Goal: Task Accomplishment & Management: Manage account settings

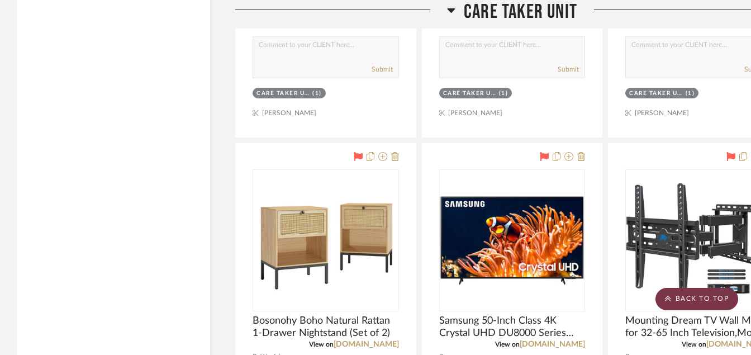
click at [674, 292] on scroll-to-top-button "BACK TO TOP" at bounding box center [697, 299] width 83 height 22
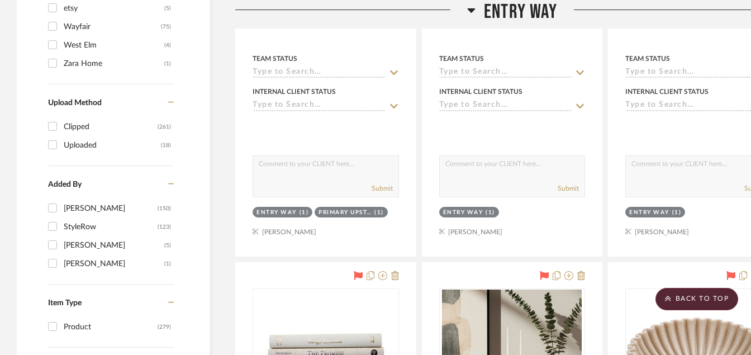
scroll to position [1061, 0]
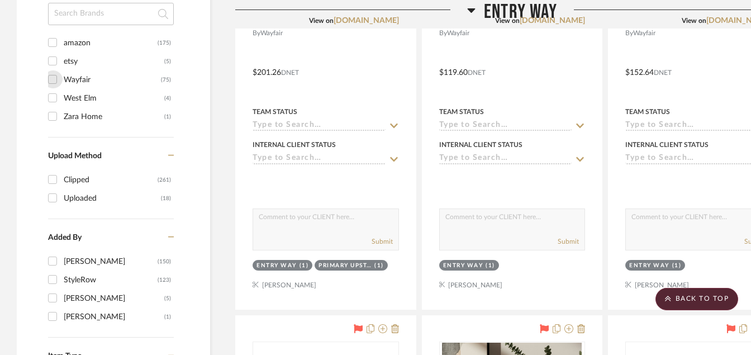
click at [51, 81] on input "Wayfair (75)" at bounding box center [53, 79] width 18 height 18
checkbox input "true"
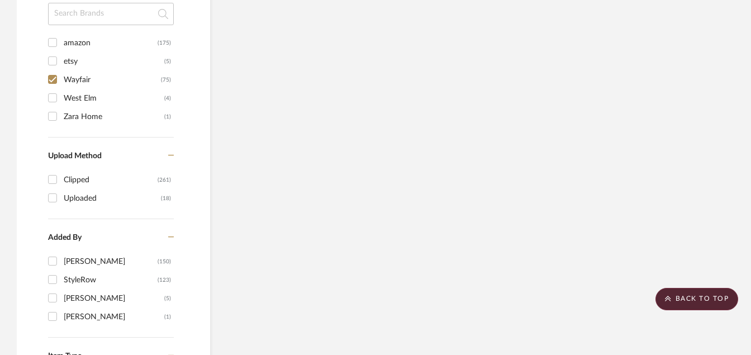
scroll to position [1004, 0]
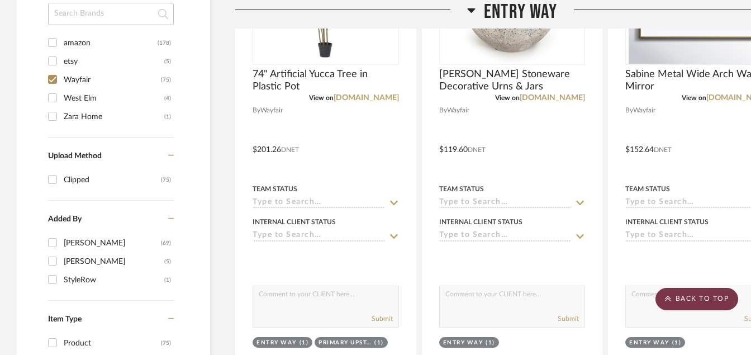
click at [679, 300] on scroll-to-top-button "BACK TO TOP" at bounding box center [697, 299] width 83 height 22
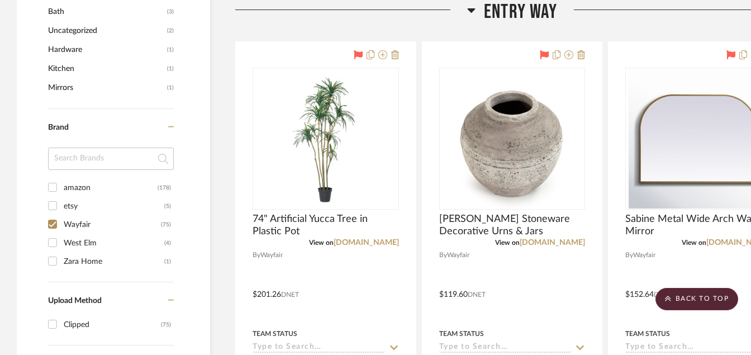
scroll to position [813, 0]
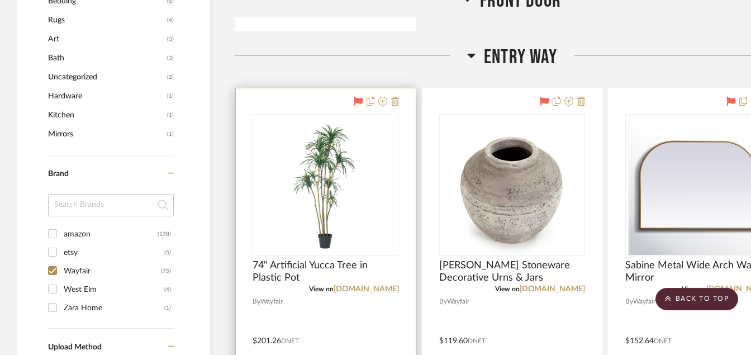
click at [353, 303] on div at bounding box center [326, 332] width 180 height 489
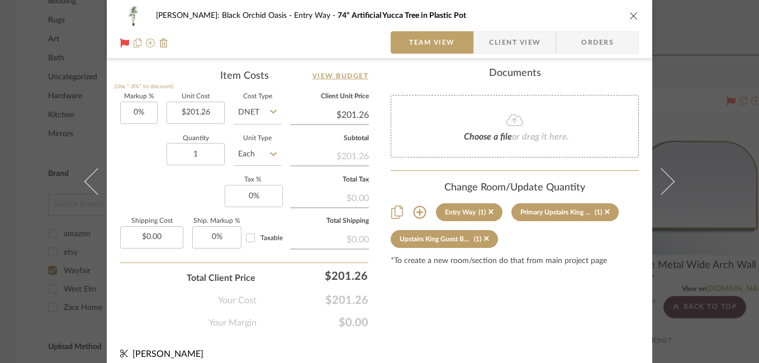
scroll to position [678, 0]
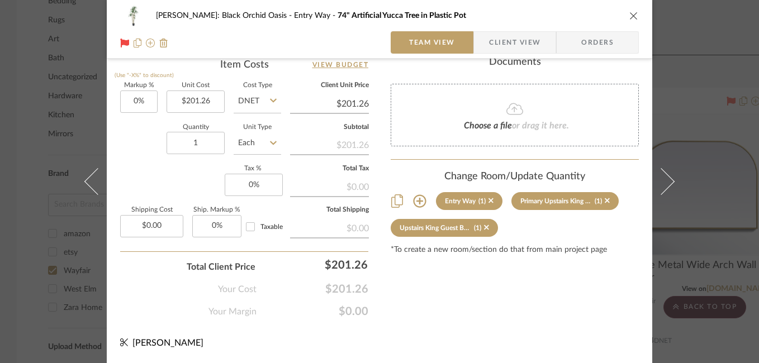
click at [708, 152] on div "[PERSON_NAME]: Black Orchid Oasis Entry Way 74" Artificial Yucca Tree in Plasti…" at bounding box center [379, 181] width 759 height 363
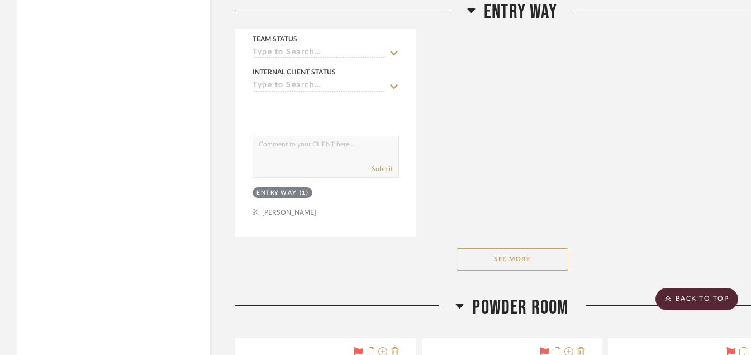
scroll to position [2150, 0]
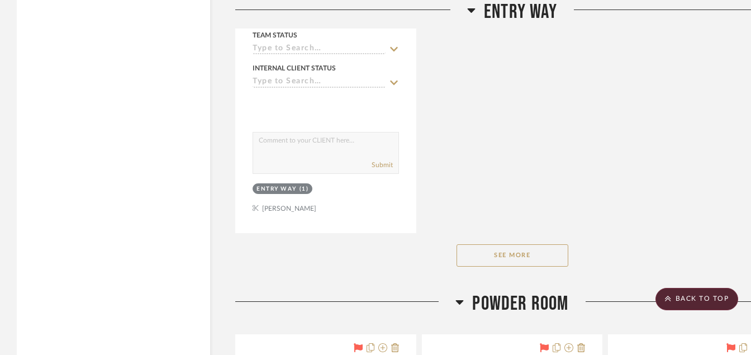
click at [525, 255] on button "See More" at bounding box center [513, 255] width 112 height 22
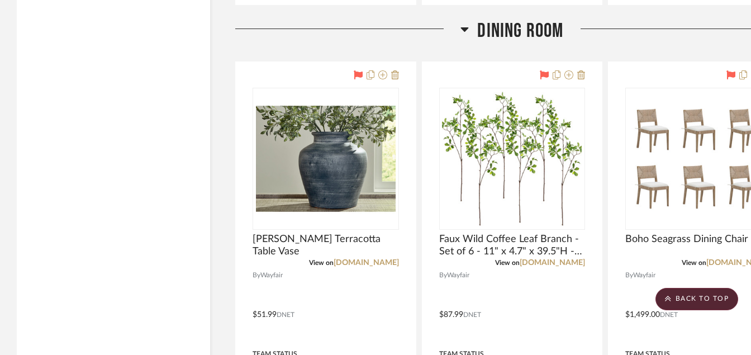
scroll to position [3514, 0]
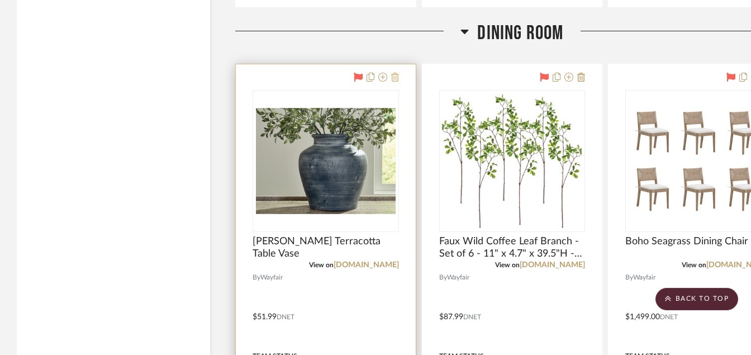
click at [396, 81] on icon at bounding box center [395, 77] width 8 height 9
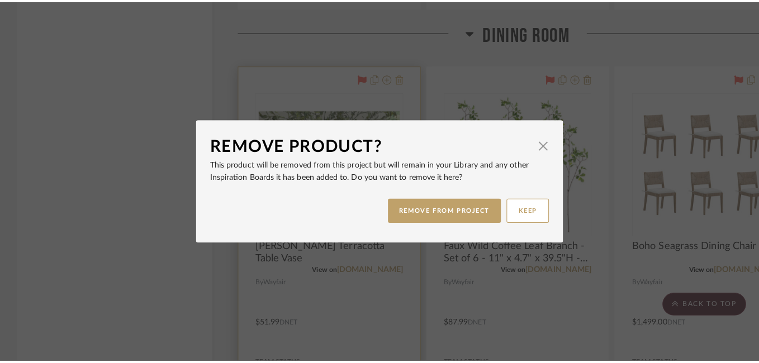
scroll to position [0, 0]
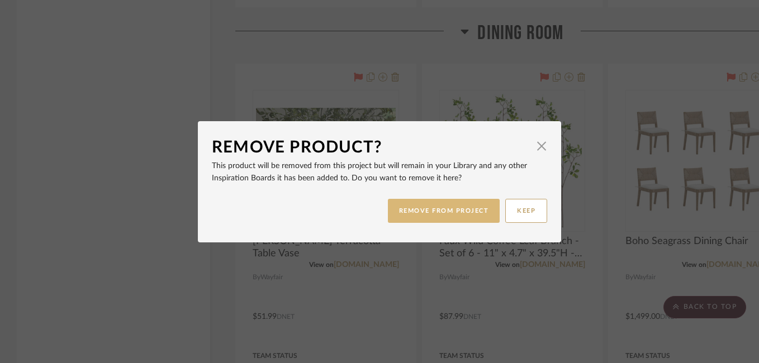
click at [439, 215] on button "REMOVE FROM PROJECT" at bounding box center [444, 211] width 112 height 24
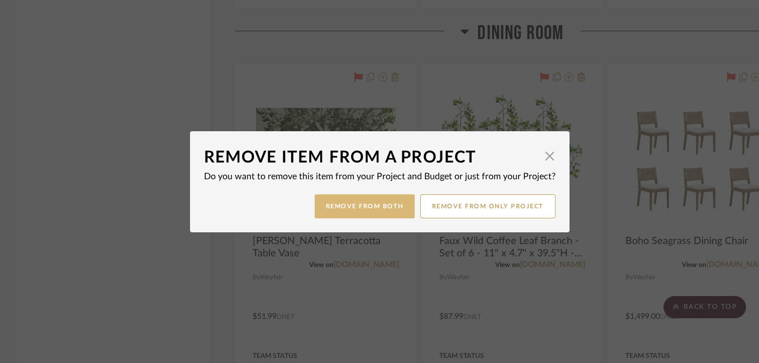
click at [380, 210] on button "Remove from Both" at bounding box center [365, 207] width 100 height 24
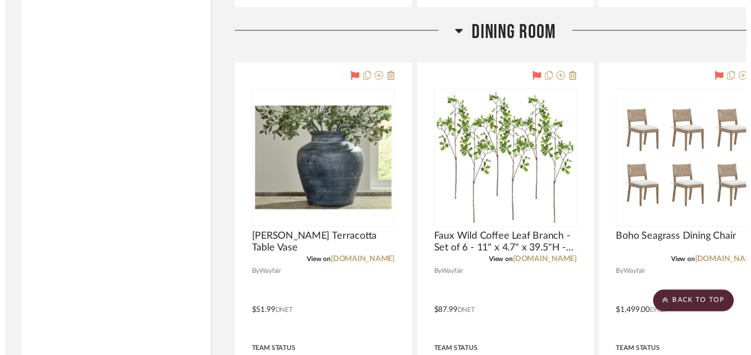
scroll to position [3514, 0]
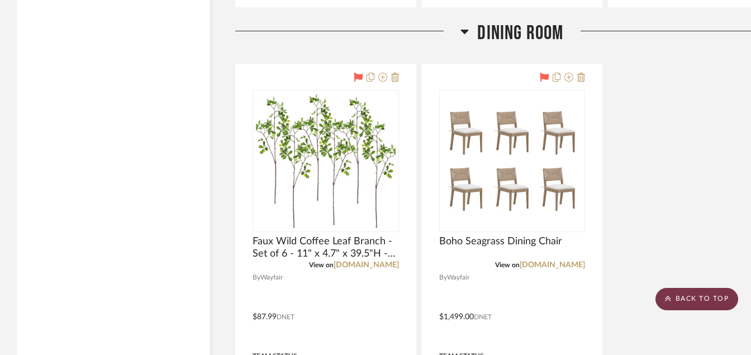
click at [670, 294] on scroll-to-top-button "BACK TO TOP" at bounding box center [697, 299] width 83 height 22
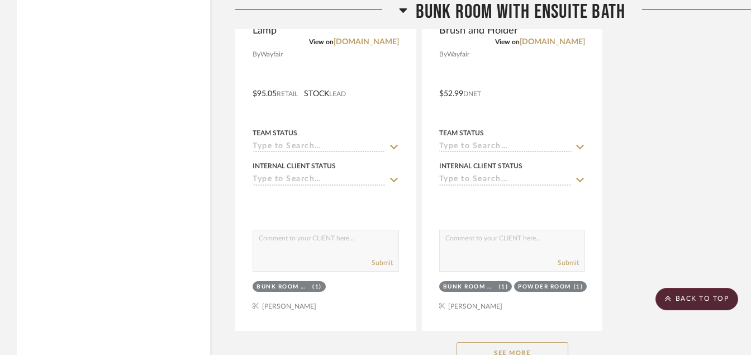
scroll to position [11226, 0]
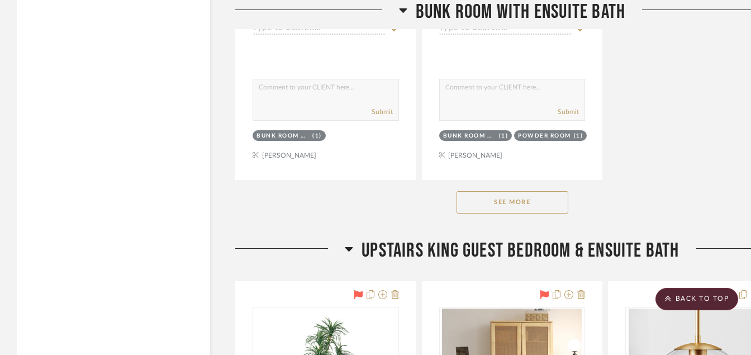
click at [518, 201] on button "See More" at bounding box center [513, 202] width 112 height 22
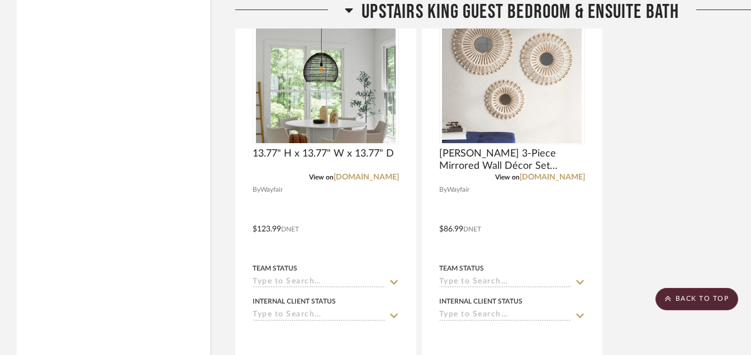
scroll to position [13328, 0]
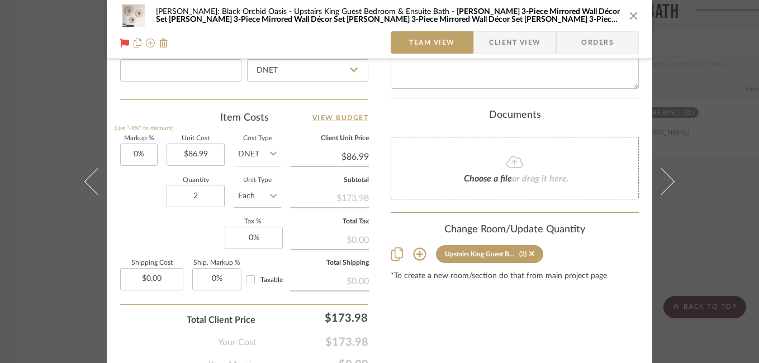
scroll to position [639, 0]
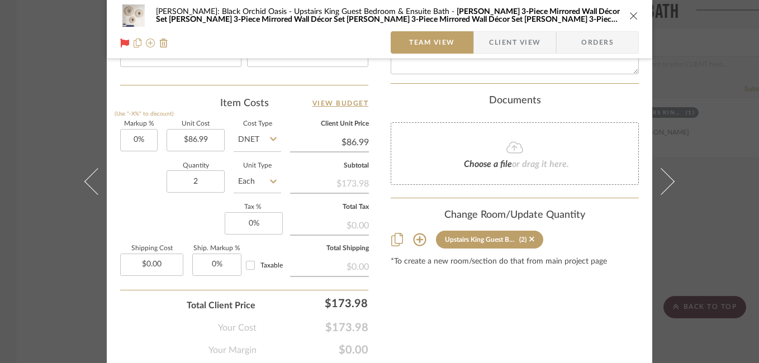
click at [688, 239] on div "[PERSON_NAME]: Black Orchid Oasis Upstairs King Guest Bedroom & Ensuite Bath [P…" at bounding box center [379, 181] width 759 height 363
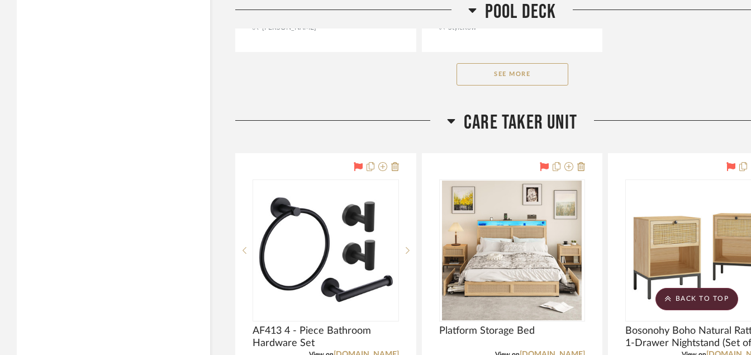
scroll to position [15519, 0]
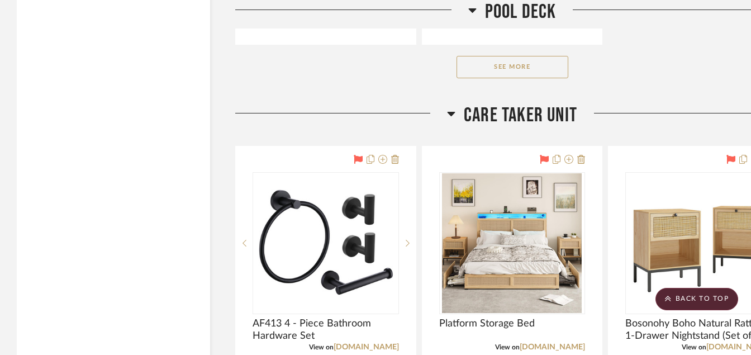
click at [688, 239] on img "0" at bounding box center [699, 243] width 140 height 140
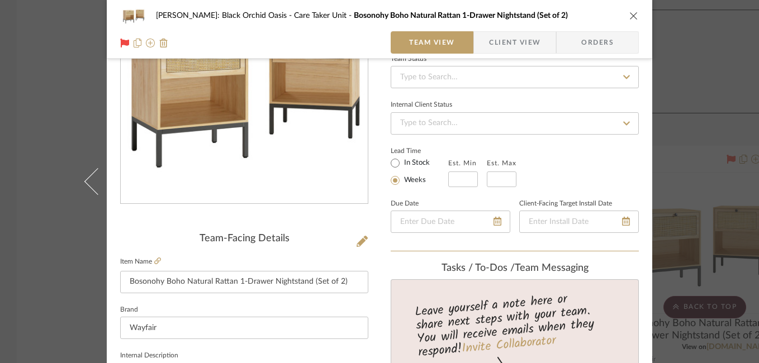
scroll to position [126, 0]
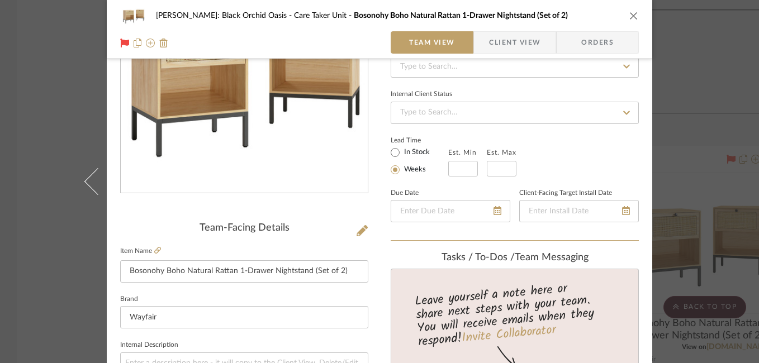
click at [630, 18] on icon "close" at bounding box center [633, 15] width 9 height 9
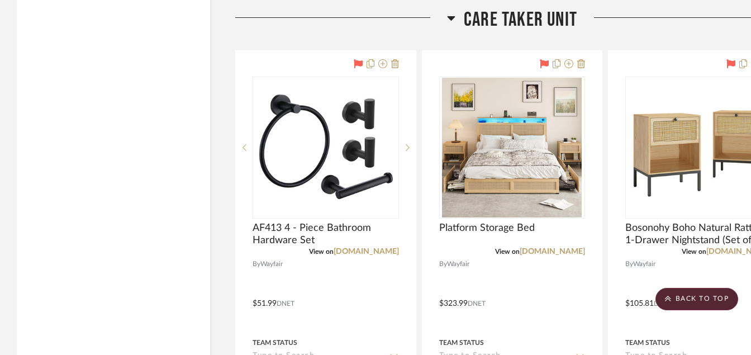
scroll to position [15583, 0]
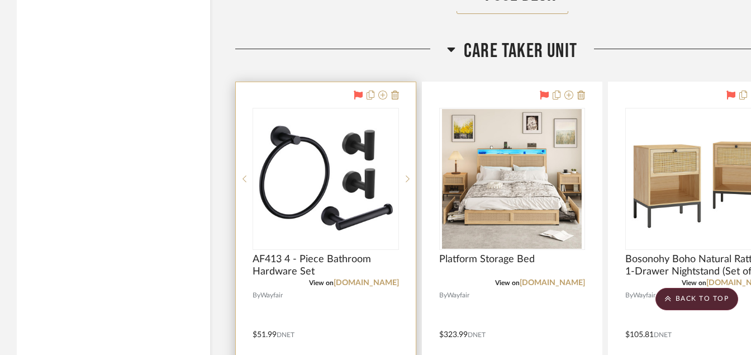
click at [312, 95] on div at bounding box center [326, 326] width 180 height 489
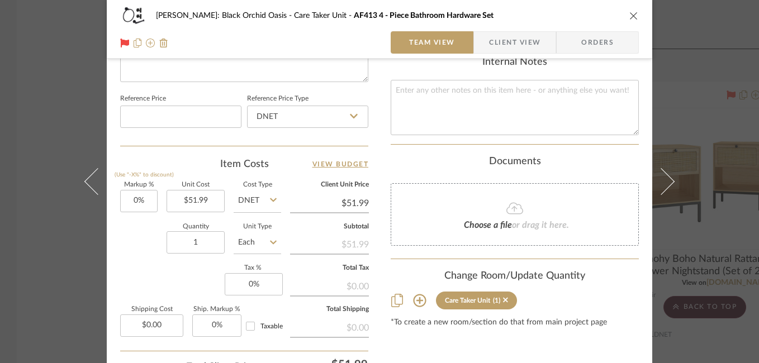
scroll to position [629, 0]
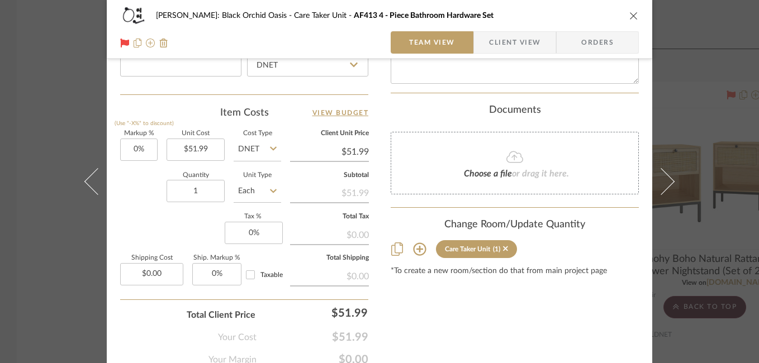
click at [629, 16] on icon "close" at bounding box center [633, 15] width 9 height 9
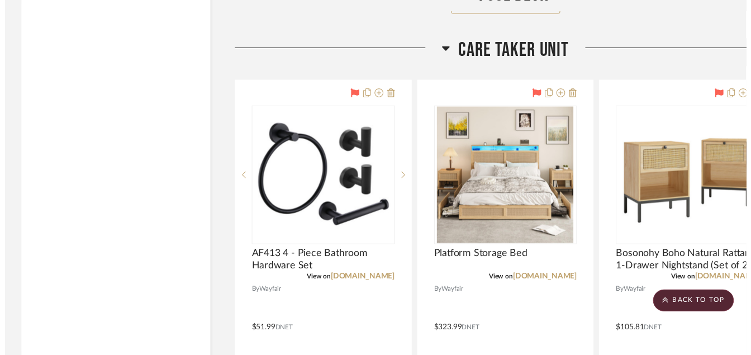
scroll to position [15583, 0]
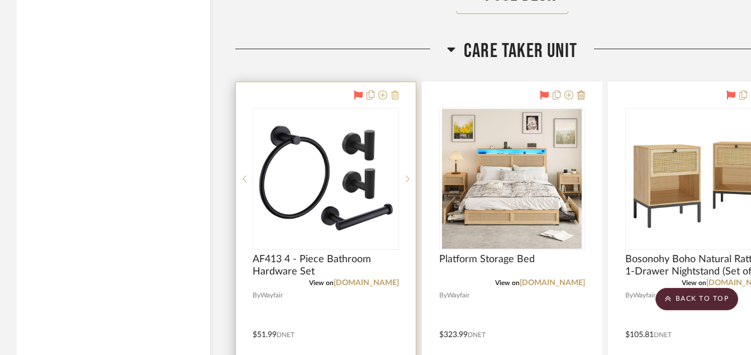
click at [395, 98] on icon at bounding box center [395, 95] width 8 height 9
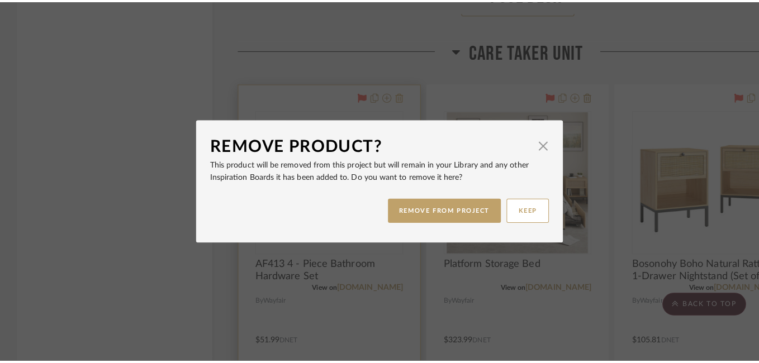
scroll to position [0, 0]
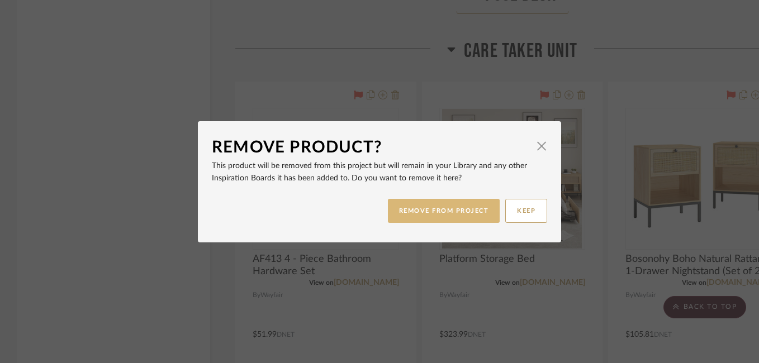
click at [439, 218] on button "REMOVE FROM PROJECT" at bounding box center [444, 211] width 112 height 24
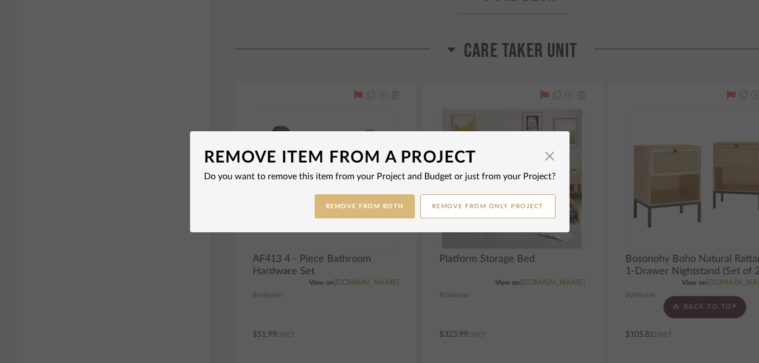
click at [356, 206] on button "Remove from Both" at bounding box center [365, 207] width 100 height 24
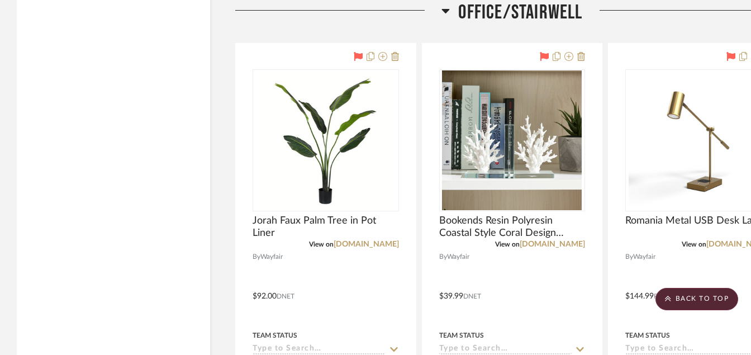
scroll to position [5118, 0]
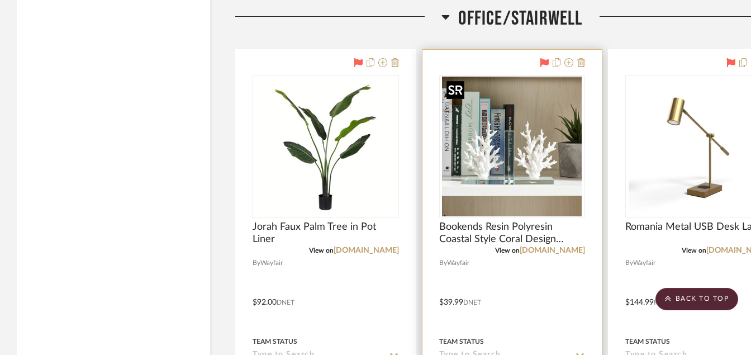
click at [0, 0] on img at bounding box center [0, 0] width 0 height 0
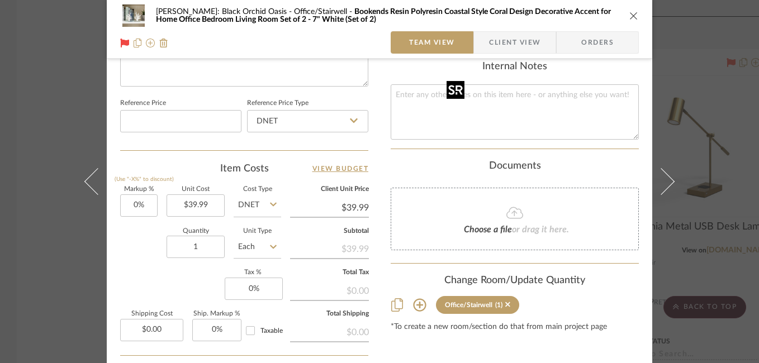
scroll to position [678, 0]
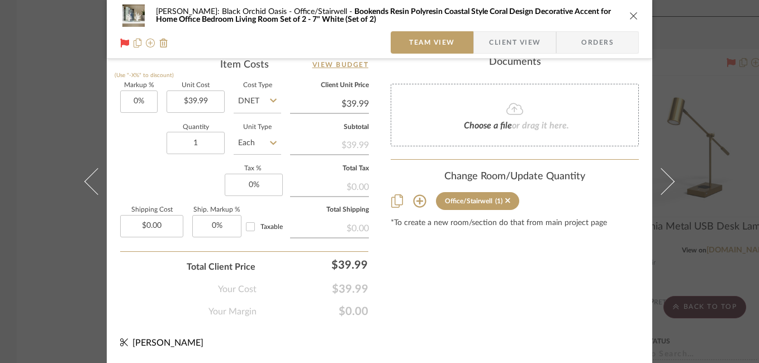
click at [631, 16] on icon "close" at bounding box center [633, 15] width 9 height 9
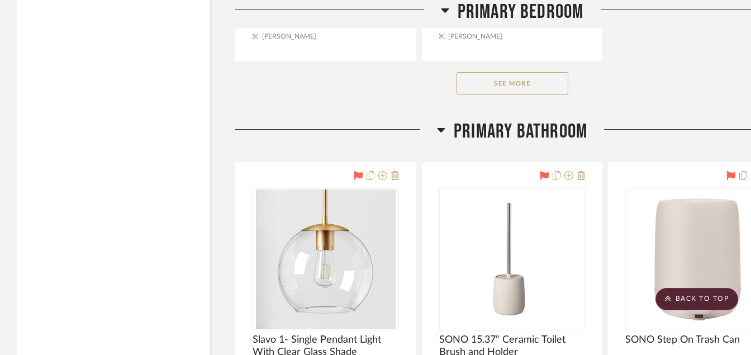
scroll to position [7623, 0]
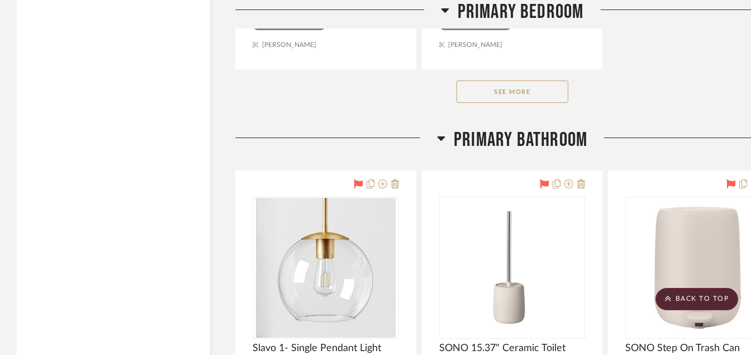
click at [529, 91] on button "See More" at bounding box center [513, 92] width 112 height 22
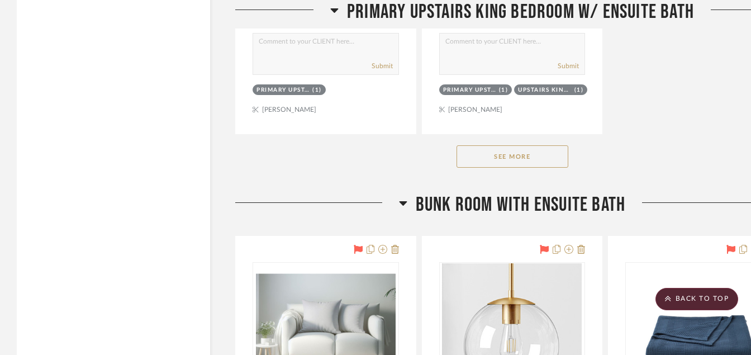
scroll to position [10216, 0]
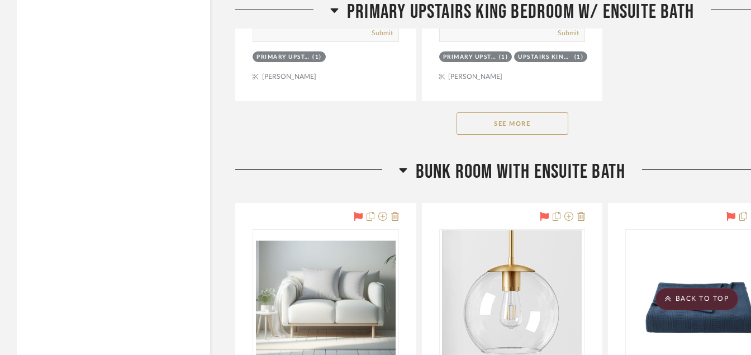
click at [510, 126] on button "See More" at bounding box center [513, 123] width 112 height 22
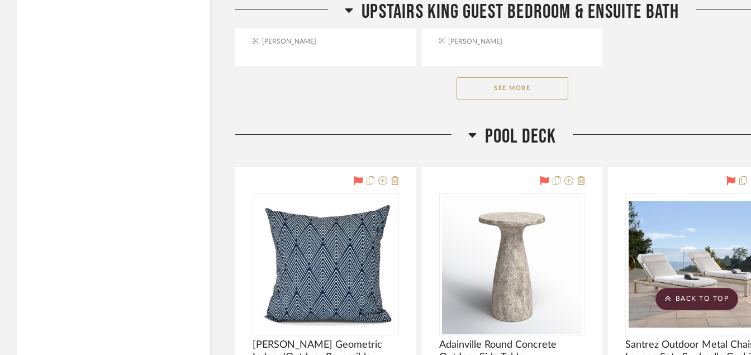
scroll to position [15404, 0]
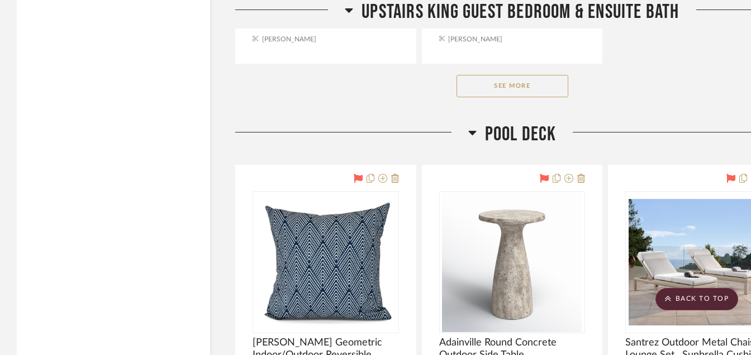
click at [491, 92] on button "See More" at bounding box center [513, 86] width 112 height 22
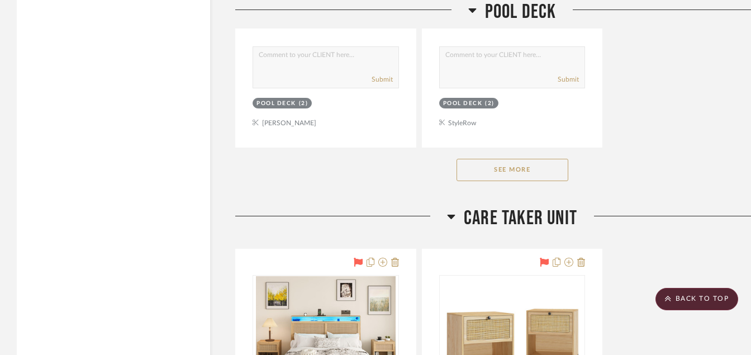
scroll to position [18401, 0]
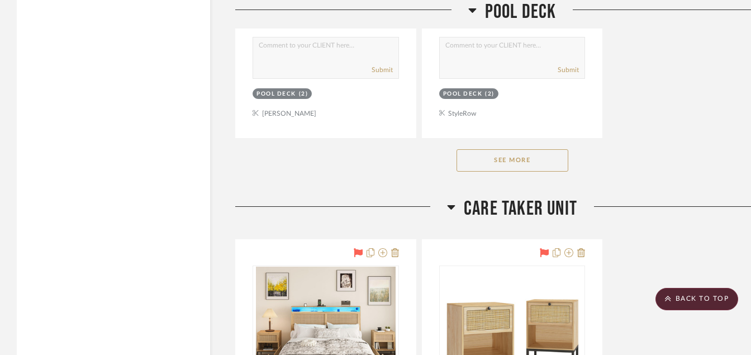
click at [496, 159] on button "See More" at bounding box center [513, 160] width 112 height 22
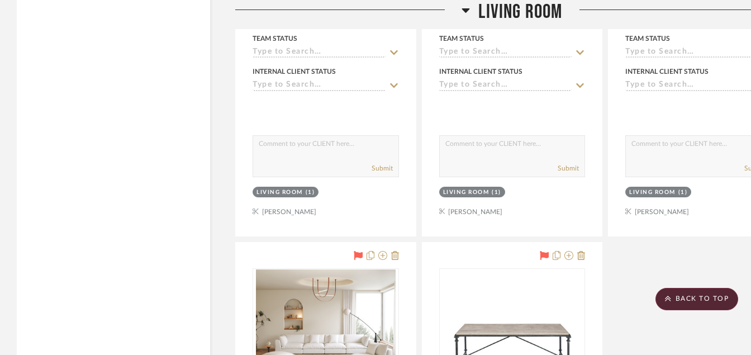
scroll to position [4226, 0]
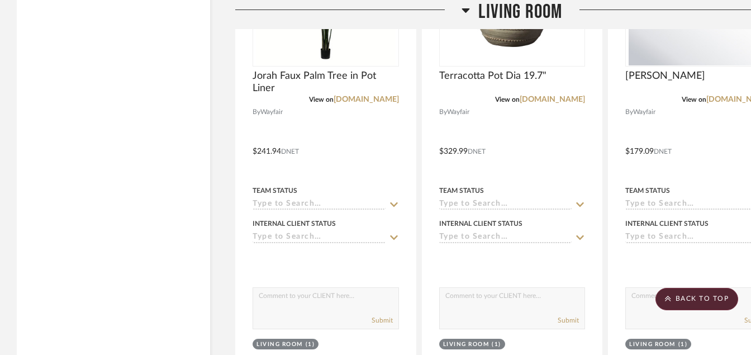
click at [673, 305] on scroll-to-top-button "BACK TO TOP" at bounding box center [697, 299] width 83 height 22
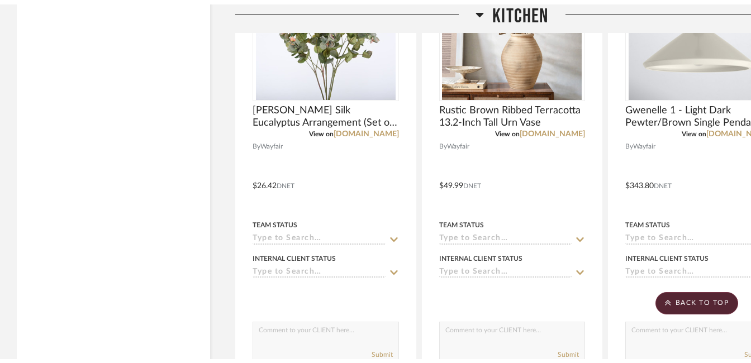
scroll to position [0, 0]
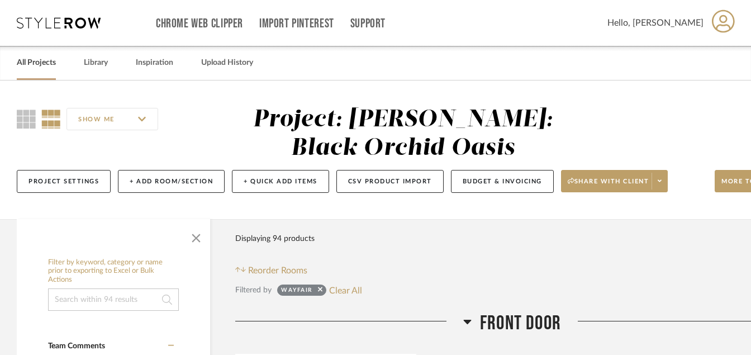
click at [20, 61] on link "All Projects" at bounding box center [36, 62] width 39 height 15
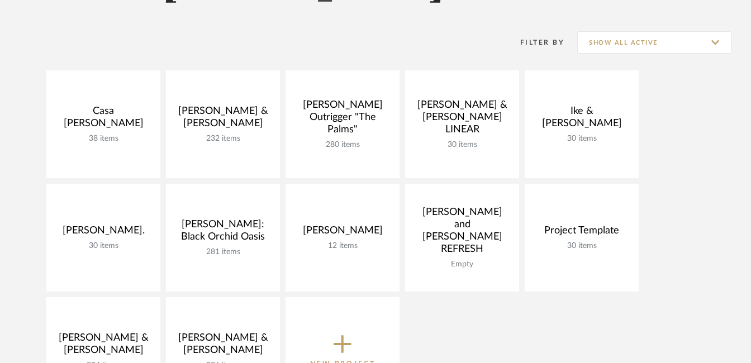
scroll to position [166, 0]
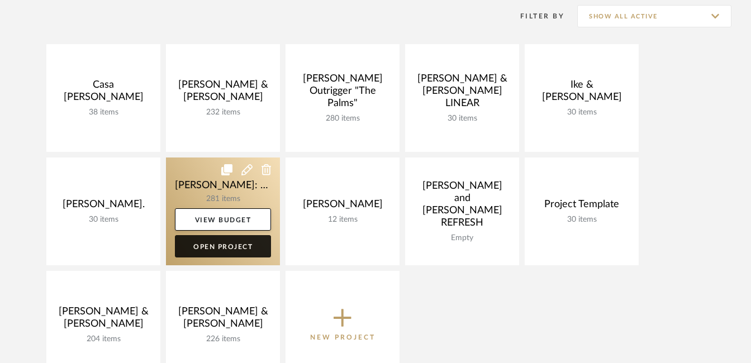
click at [221, 254] on link "Open Project" at bounding box center [223, 246] width 96 height 22
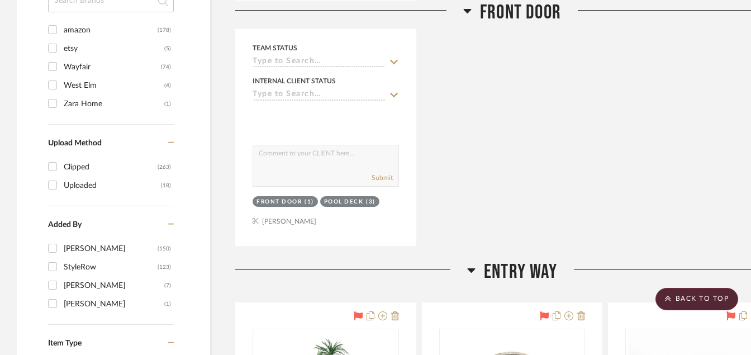
scroll to position [1073, 0]
click at [54, 65] on input "Wayfair (74)" at bounding box center [53, 67] width 18 height 18
checkbox input "true"
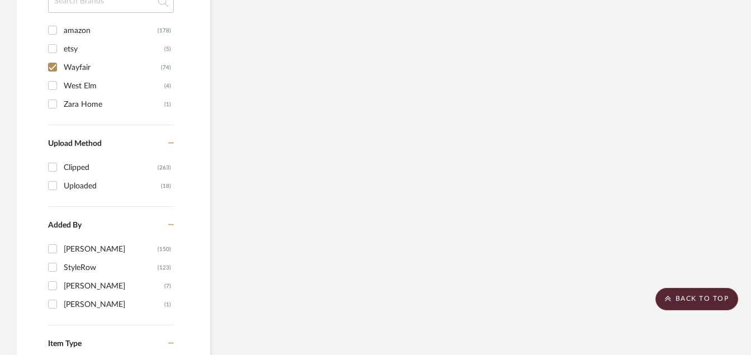
scroll to position [997, 0]
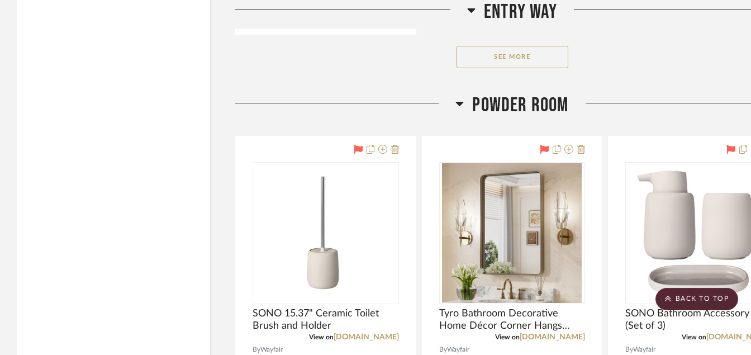
scroll to position [2326, 0]
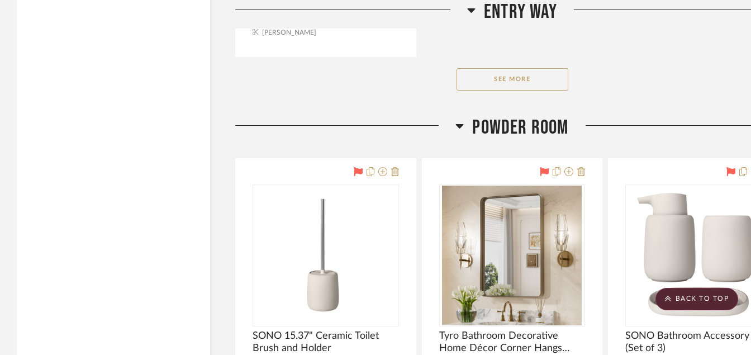
click at [500, 82] on button "See More" at bounding box center [513, 79] width 112 height 22
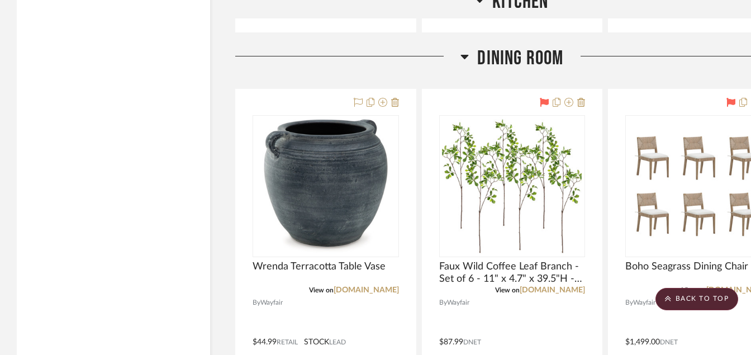
scroll to position [3511, 0]
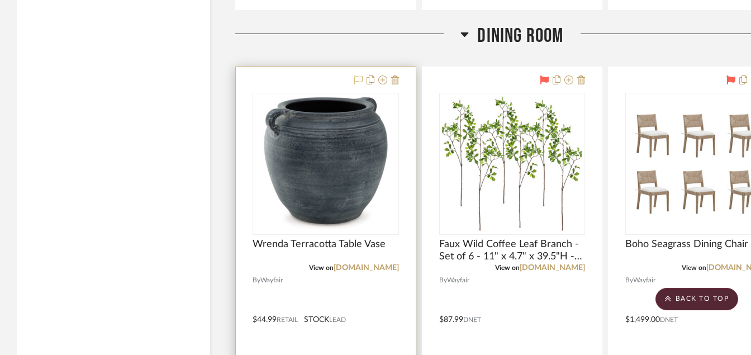
click at [358, 78] on icon at bounding box center [358, 79] width 9 height 9
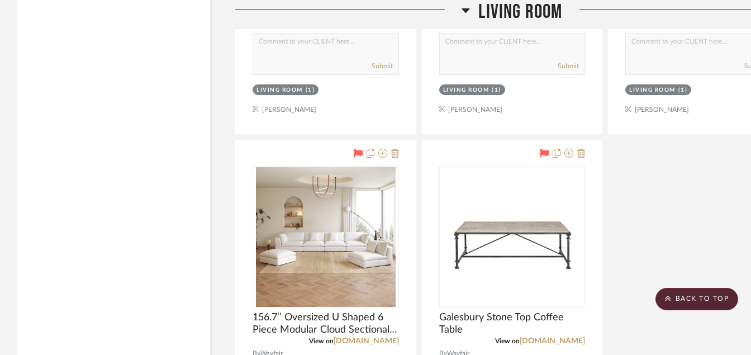
scroll to position [4472, 0]
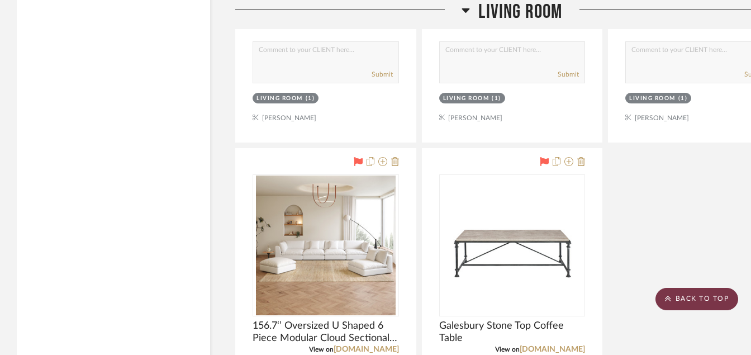
click at [713, 302] on scroll-to-top-button "BACK TO TOP" at bounding box center [697, 299] width 83 height 22
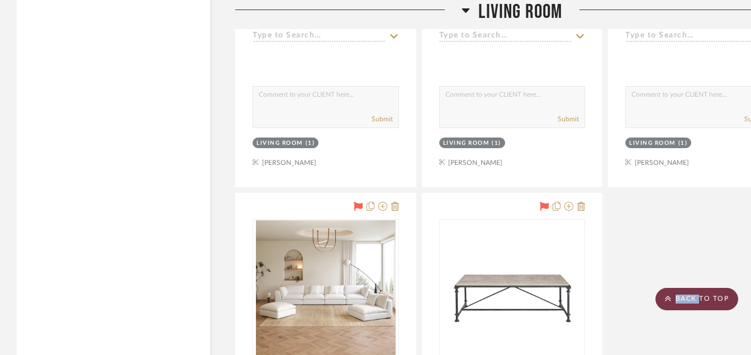
click at [713, 302] on scroll-to-top-button "BACK TO TOP" at bounding box center [697, 299] width 83 height 22
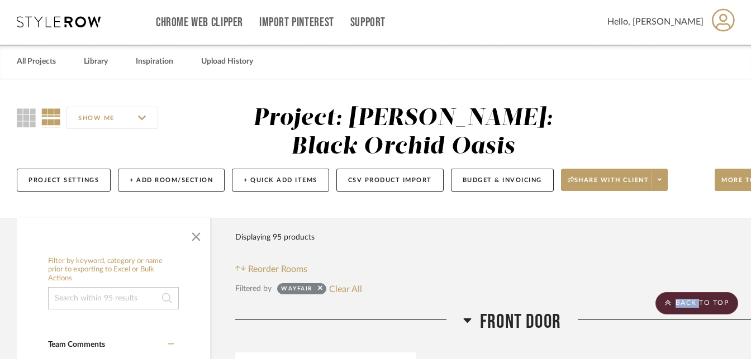
scroll to position [0, 0]
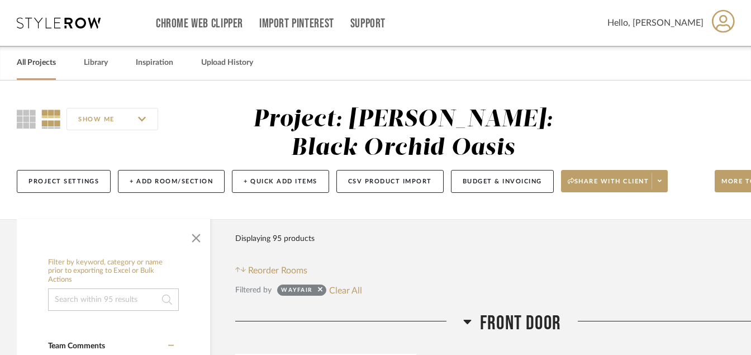
click at [25, 62] on link "All Projects" at bounding box center [36, 62] width 39 height 15
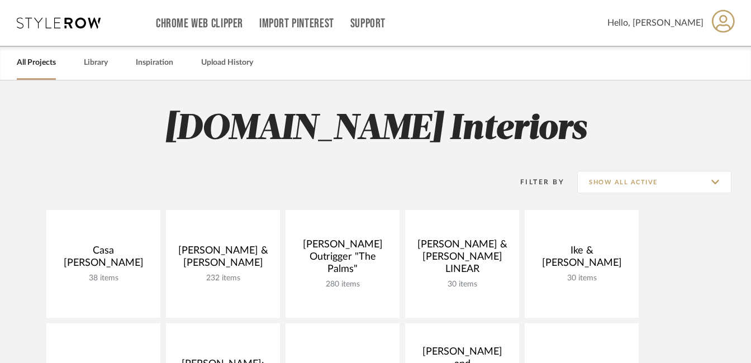
scroll to position [84, 0]
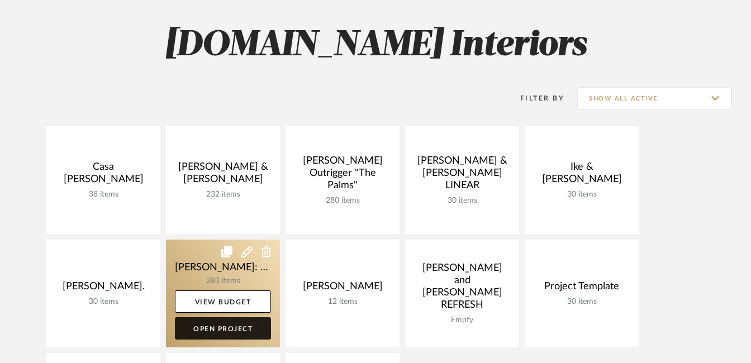
click at [225, 329] on link "Open Project" at bounding box center [223, 329] width 96 height 22
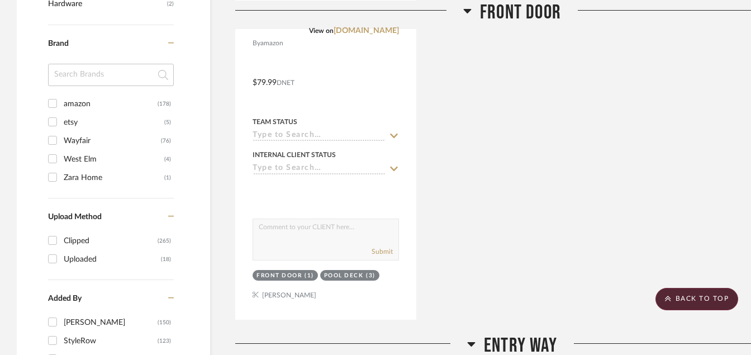
scroll to position [957, 0]
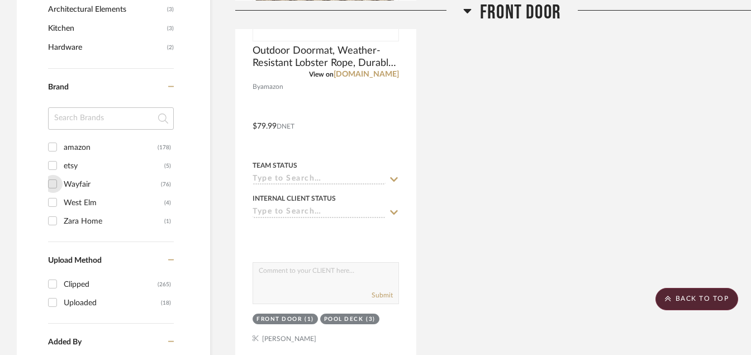
click at [55, 189] on input "Wayfair (76)" at bounding box center [53, 184] width 18 height 18
checkbox input "true"
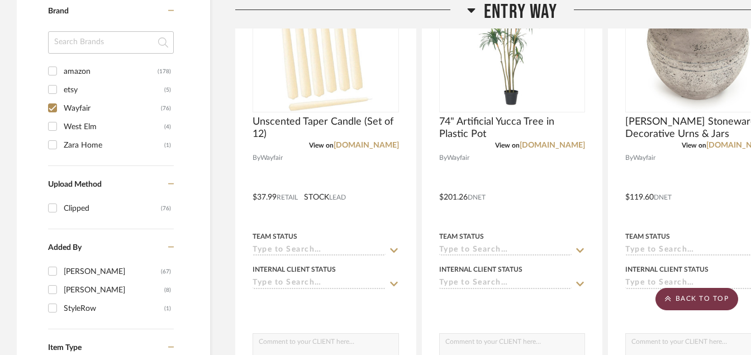
click at [676, 300] on scroll-to-top-button "BACK TO TOP" at bounding box center [697, 299] width 83 height 22
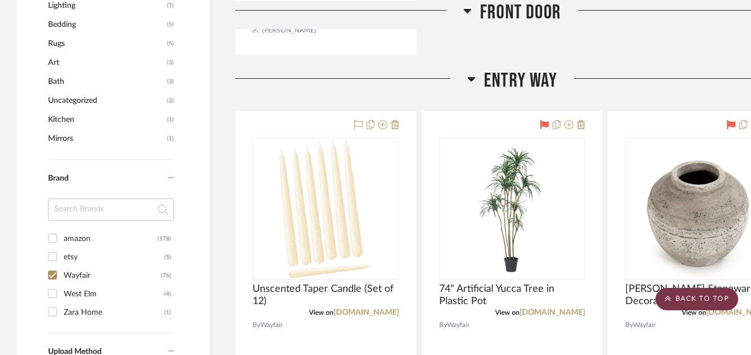
scroll to position [827, 0]
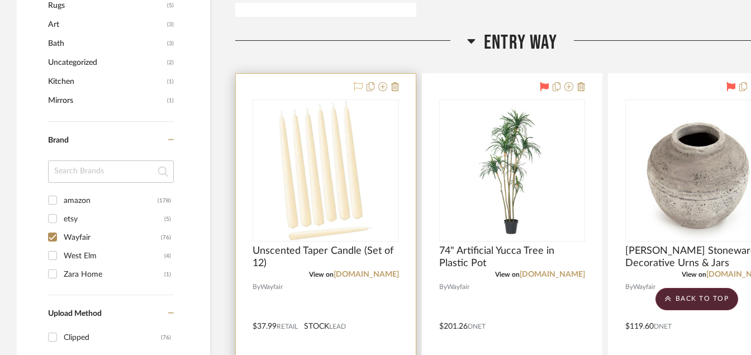
click at [358, 87] on icon at bounding box center [358, 86] width 9 height 9
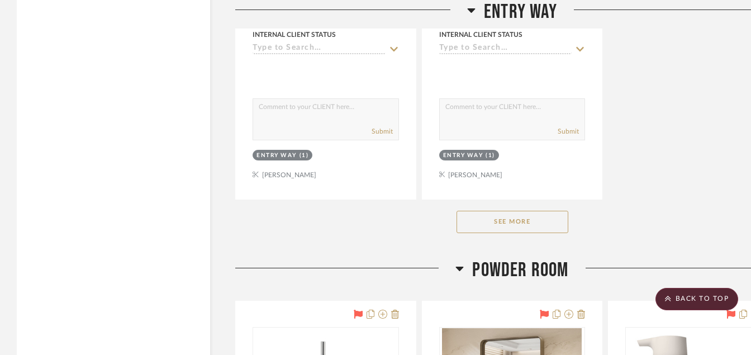
scroll to position [2326, 0]
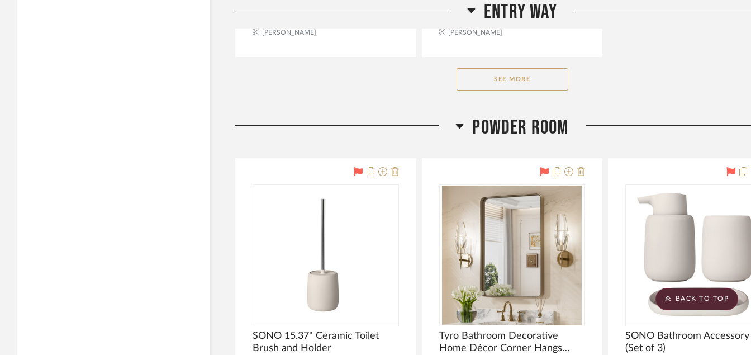
click at [496, 79] on button "See More" at bounding box center [513, 79] width 112 height 22
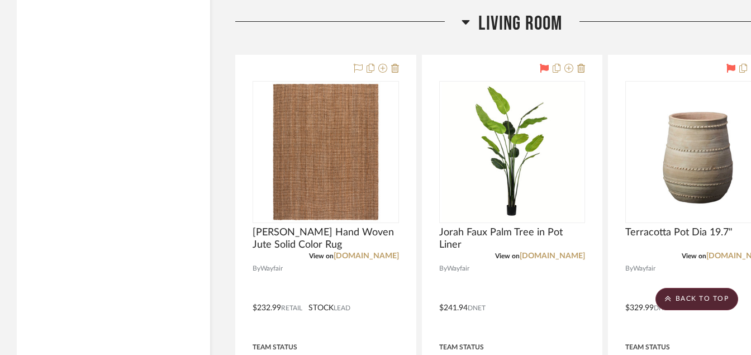
scroll to position [4092, 0]
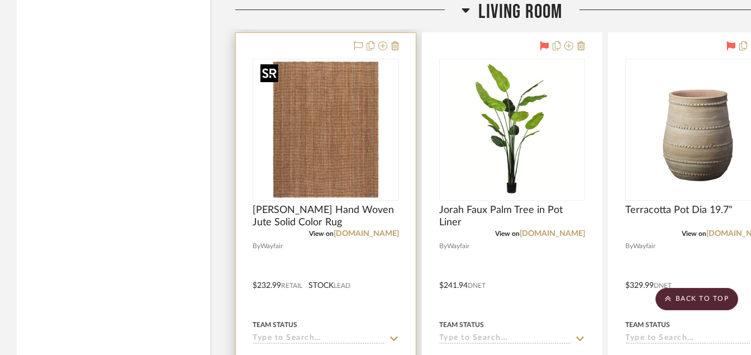
click at [0, 0] on img at bounding box center [0, 0] width 0 height 0
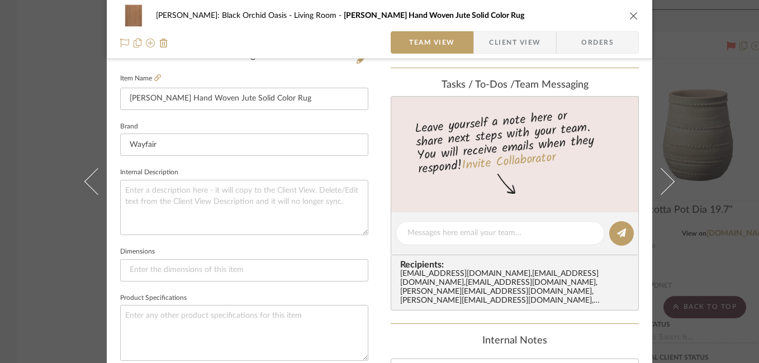
scroll to position [297, 0]
click at [153, 271] on input at bounding box center [244, 272] width 248 height 22
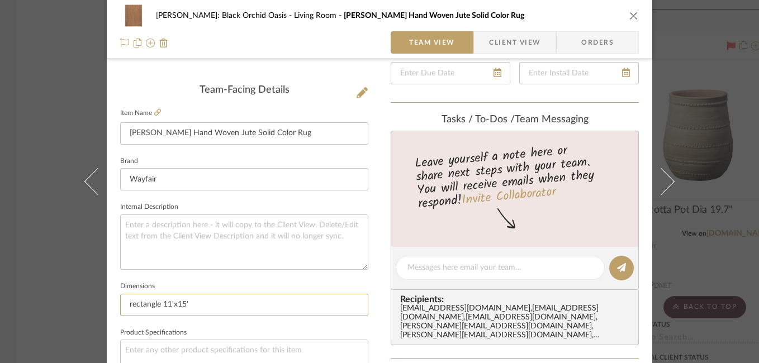
scroll to position [101, 0]
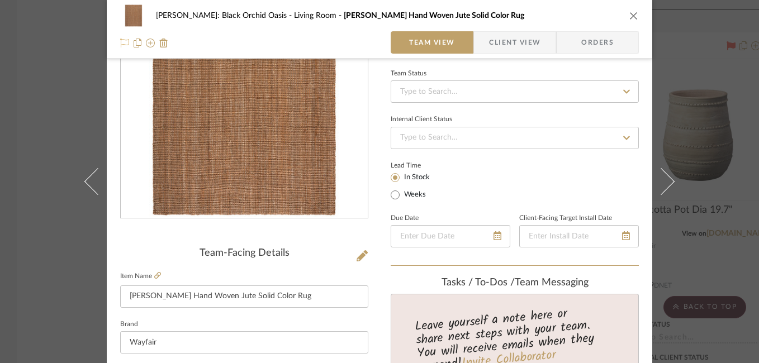
type input "rectangle 11'x15'"
click at [122, 44] on icon at bounding box center [124, 43] width 9 height 9
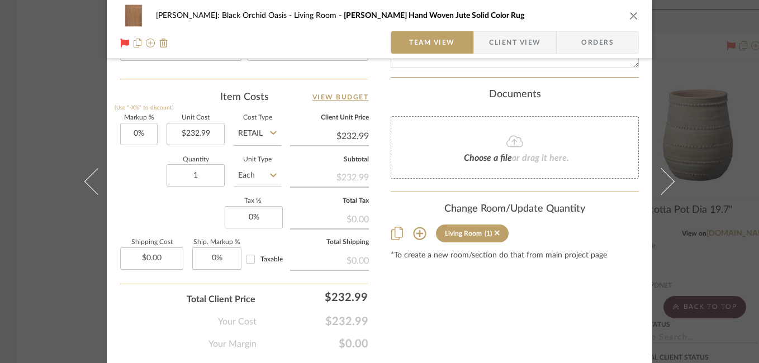
scroll to position [678, 0]
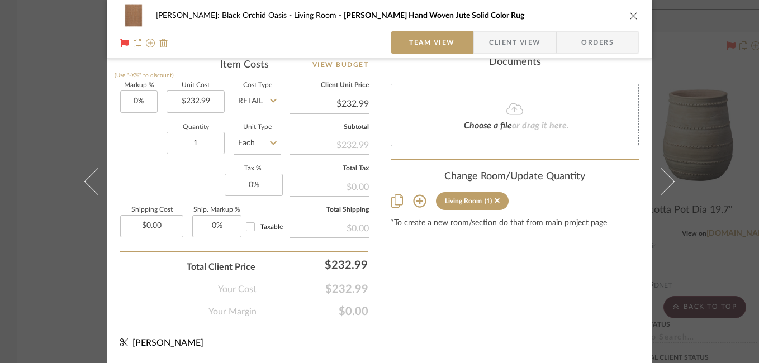
click at [629, 12] on icon "close" at bounding box center [633, 15] width 9 height 9
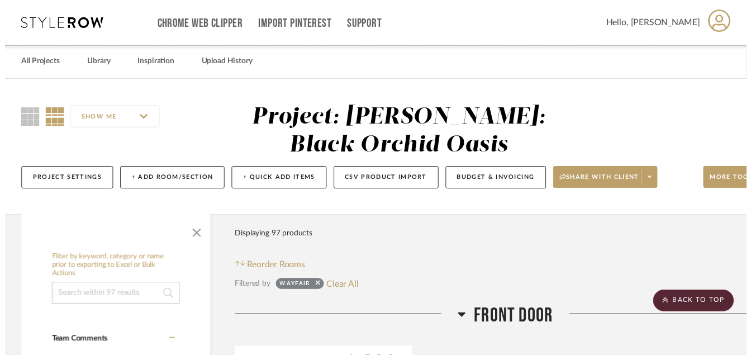
scroll to position [4092, 0]
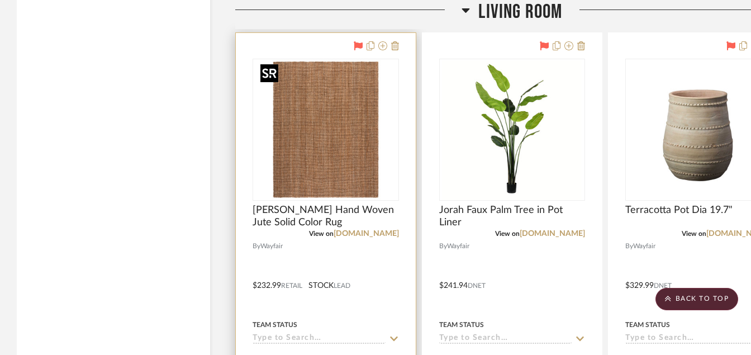
click at [353, 176] on img "0" at bounding box center [326, 130] width 140 height 140
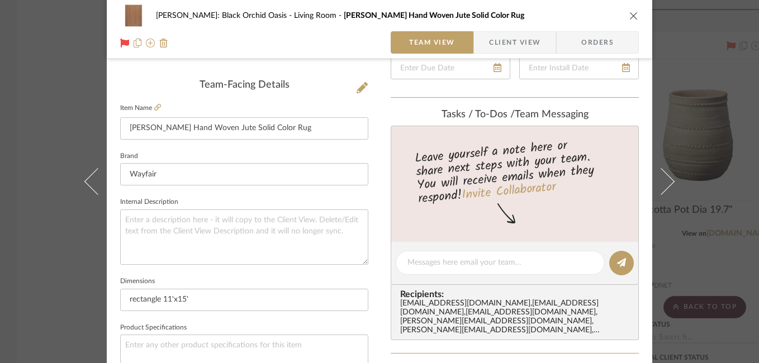
scroll to position [271, 0]
click at [712, 108] on div "[PERSON_NAME]: Black Orchid Oasis Living Room [PERSON_NAME] Hand Woven Jute Sol…" at bounding box center [379, 181] width 759 height 363
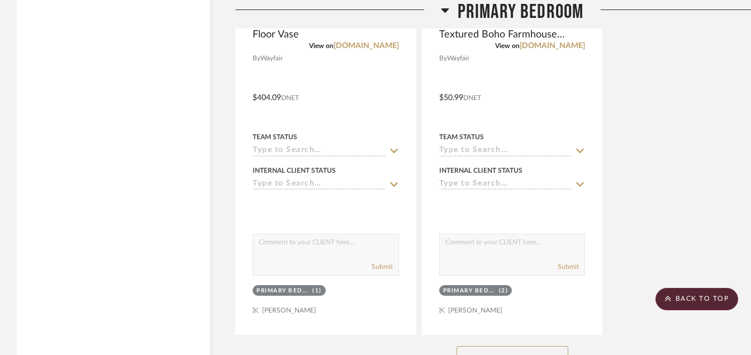
scroll to position [7379, 0]
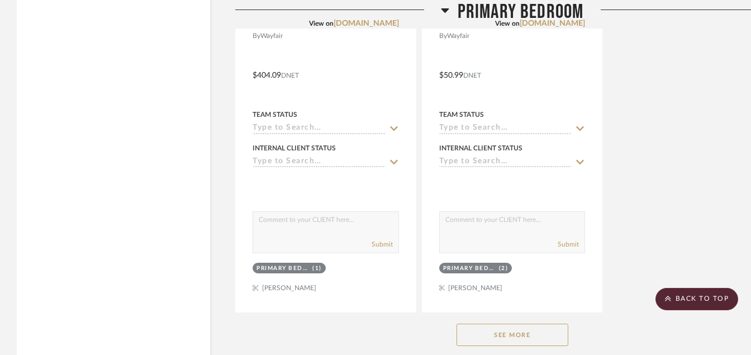
click at [678, 296] on scroll-to-top-button "BACK TO TOP" at bounding box center [697, 299] width 83 height 22
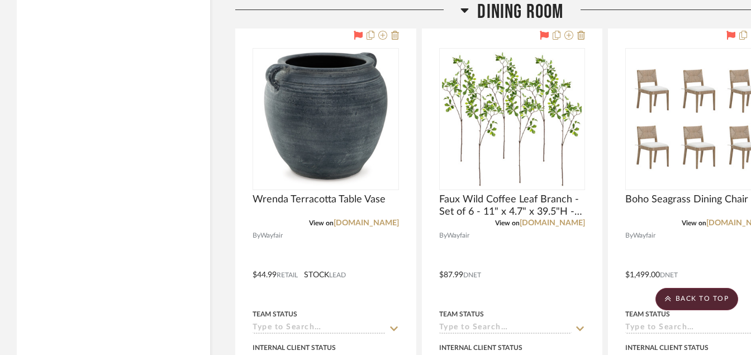
scroll to position [3533, 0]
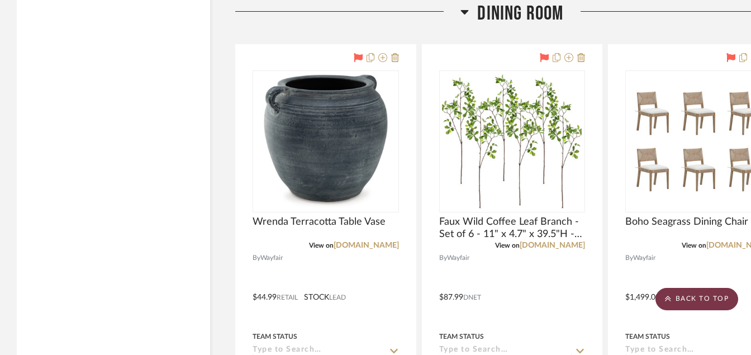
drag, startPoint x: 675, startPoint y: 299, endPoint x: 665, endPoint y: 302, distance: 10.4
drag, startPoint x: 665, startPoint y: 302, endPoint x: 711, endPoint y: 305, distance: 46.5
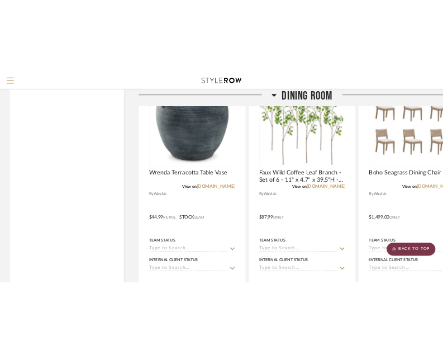
scroll to position [3561, 0]
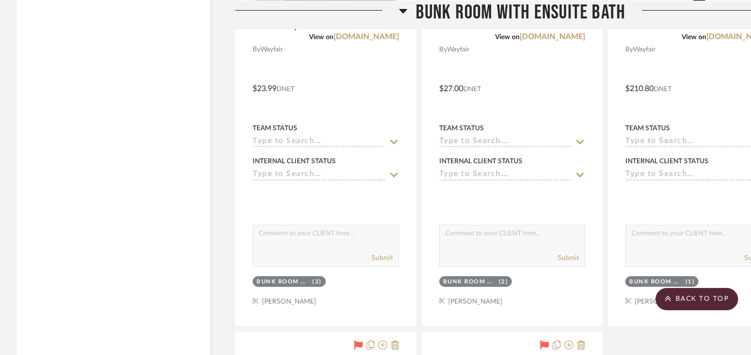
scroll to position [3614, 0]
click at [674, 302] on scroll-to-top-button "BACK TO TOP" at bounding box center [697, 299] width 83 height 22
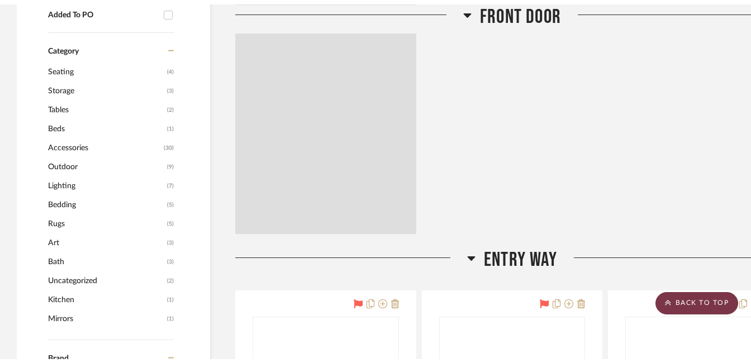
scroll to position [0, 0]
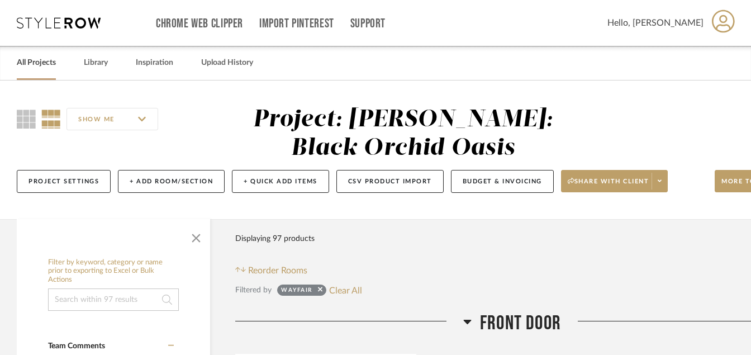
click at [34, 62] on link "All Projects" at bounding box center [36, 62] width 39 height 15
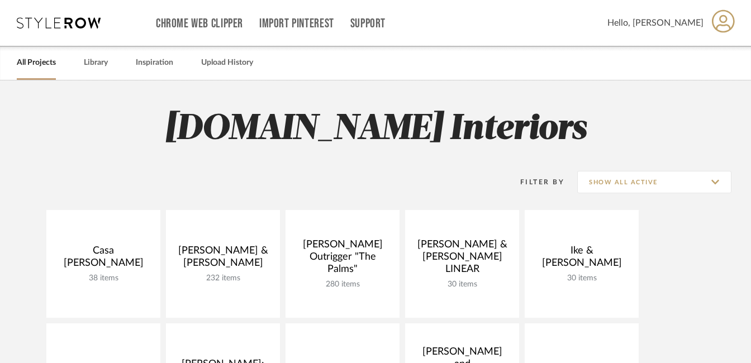
scroll to position [65, 0]
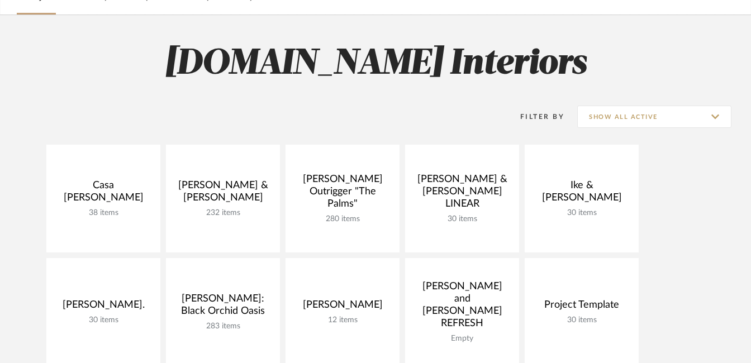
drag, startPoint x: 756, startPoint y: 65, endPoint x: 702, endPoint y: 46, distance: 56.9
click at [702, 46] on h2 "[DOMAIN_NAME] Interiors" at bounding box center [375, 64] width 751 height 42
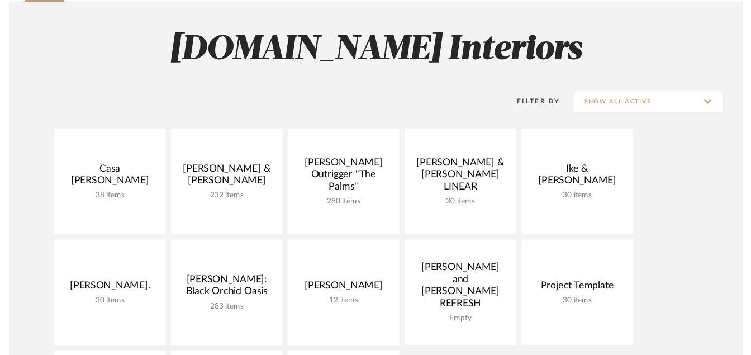
scroll to position [229, 0]
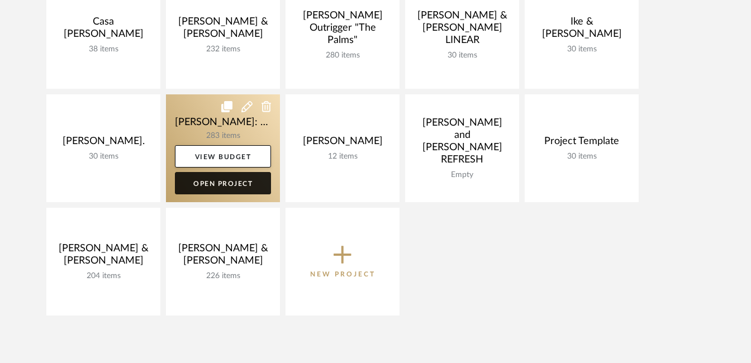
click at [231, 177] on link "Open Project" at bounding box center [223, 183] width 96 height 22
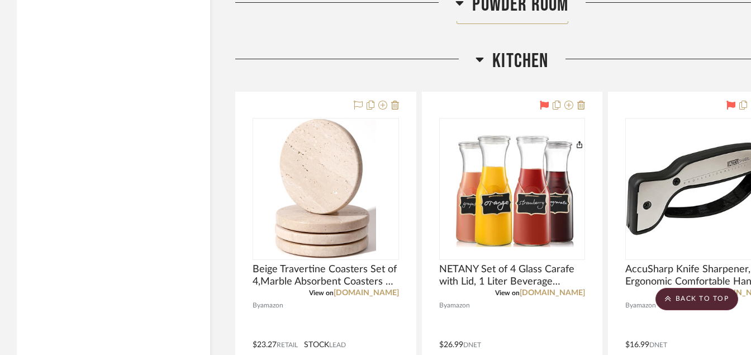
scroll to position [4450, 0]
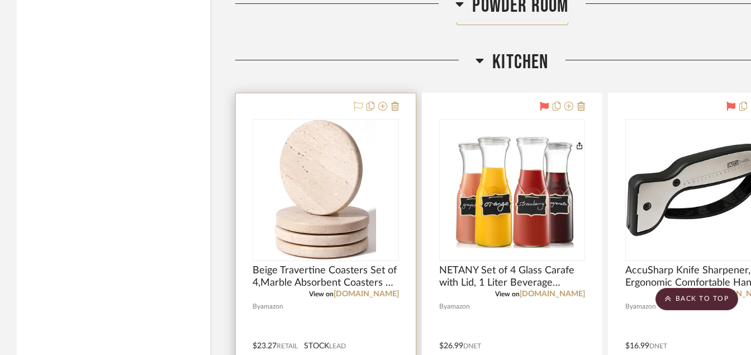
click at [358, 106] on icon at bounding box center [358, 106] width 9 height 9
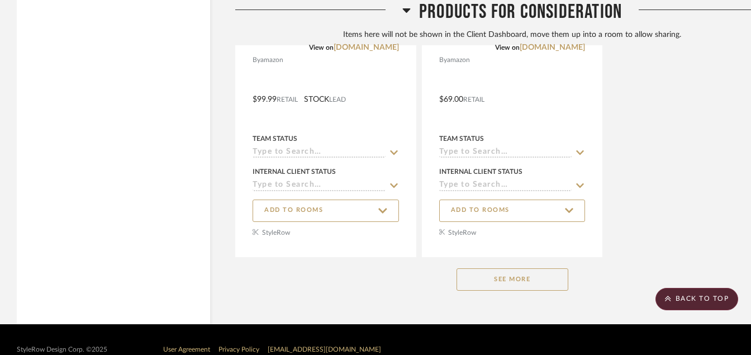
scroll to position [29502, 0]
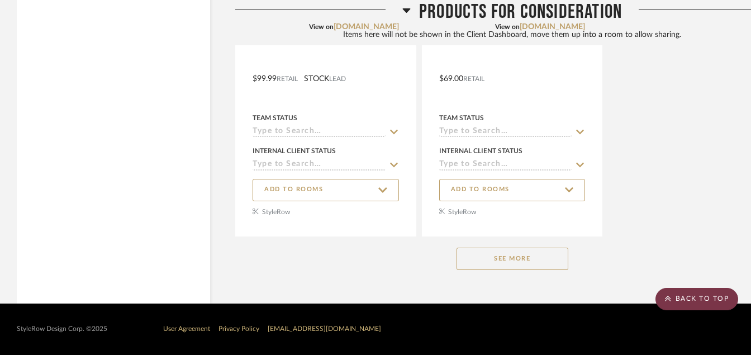
click at [679, 293] on scroll-to-top-button "BACK TO TOP" at bounding box center [697, 299] width 83 height 22
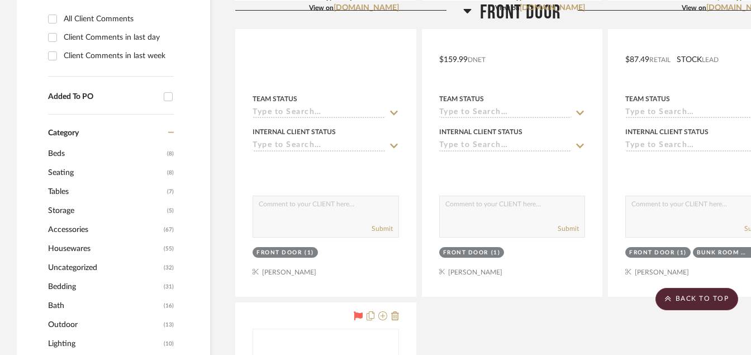
scroll to position [0, 0]
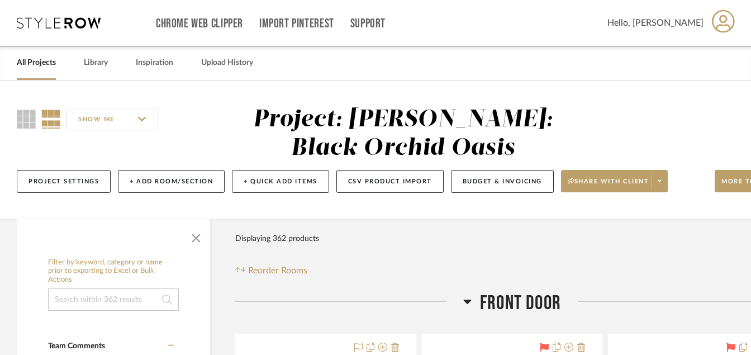
click at [391, 41] on div "Chrome Web Clipper Import Pinterest Support" at bounding box center [382, 23] width 452 height 46
click at [37, 61] on link "All Projects" at bounding box center [36, 62] width 39 height 15
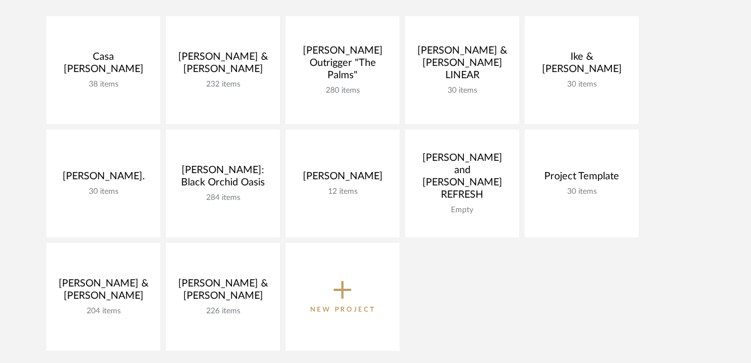
scroll to position [209, 0]
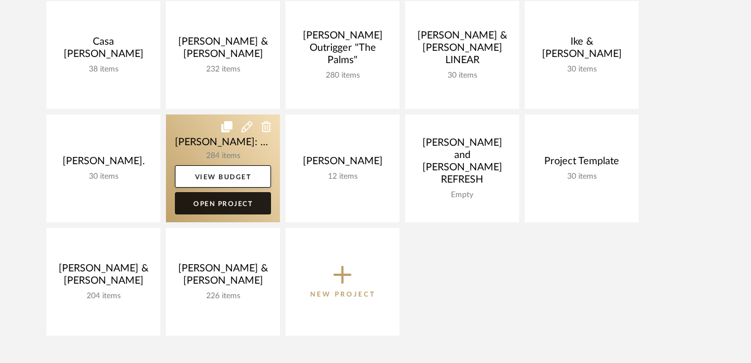
click at [231, 206] on link "Open Project" at bounding box center [223, 203] width 96 height 22
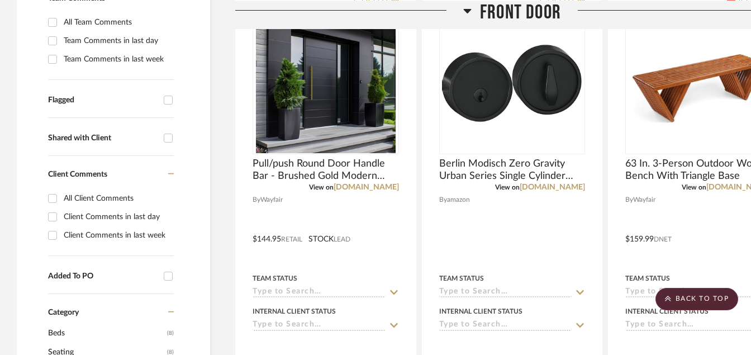
scroll to position [276, 0]
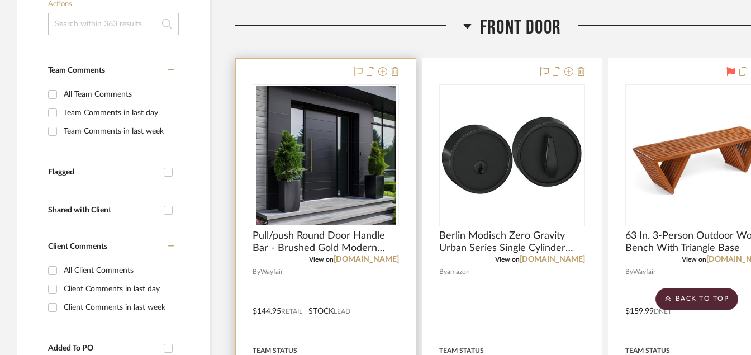
click at [358, 69] on icon at bounding box center [358, 71] width 9 height 9
drag, startPoint x: 385, startPoint y: 0, endPoint x: 238, endPoint y: 15, distance: 148.4
click at [238, 16] on div at bounding box center [349, 30] width 228 height 29
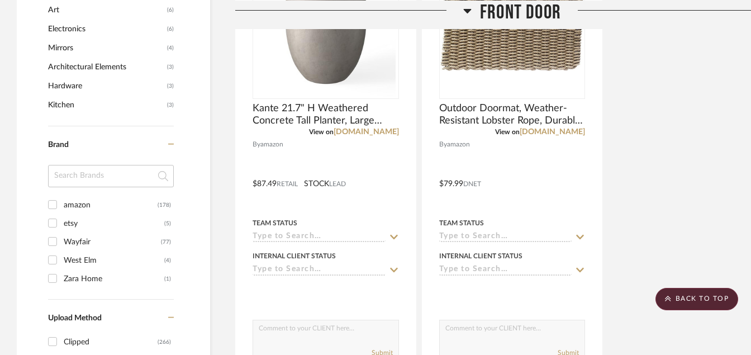
scroll to position [972, 0]
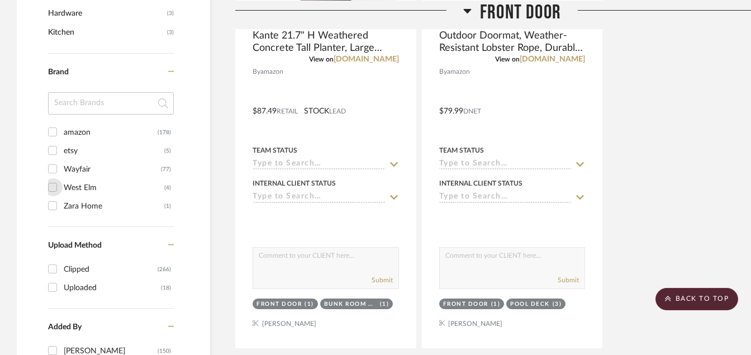
click at [55, 188] on input "West Elm (4)" at bounding box center [53, 187] width 18 height 18
checkbox input "true"
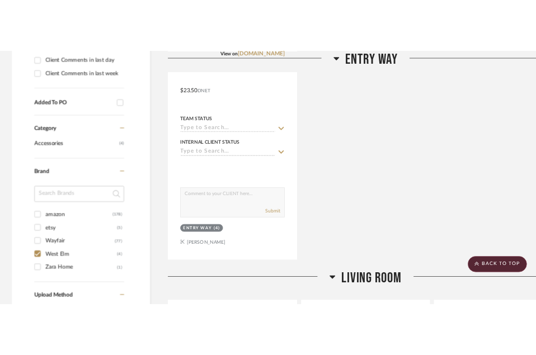
scroll to position [551, 0]
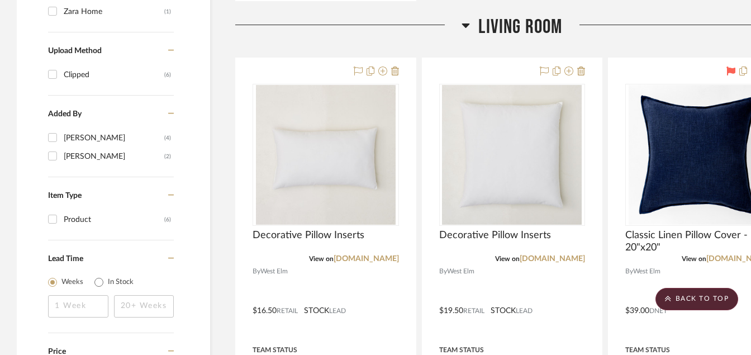
scroll to position [834, 0]
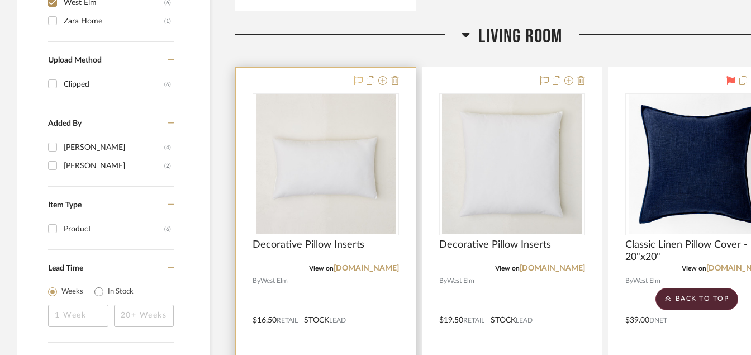
click at [354, 82] on icon at bounding box center [358, 80] width 9 height 9
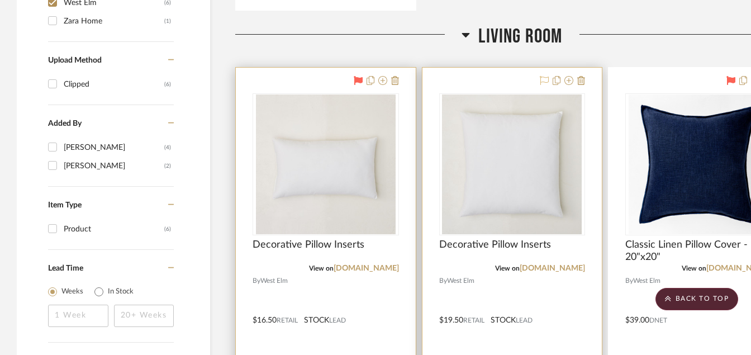
click at [544, 81] on icon at bounding box center [544, 80] width 9 height 9
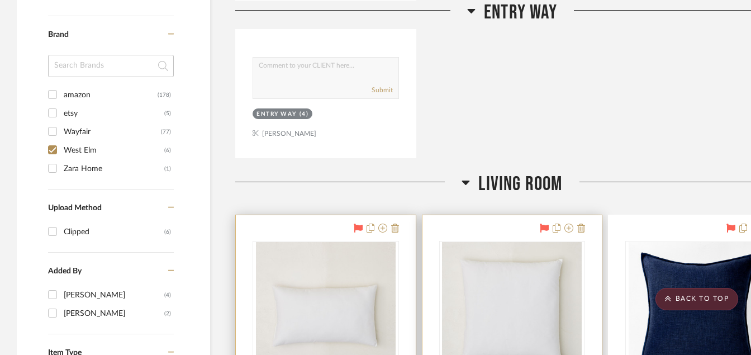
scroll to position [707, 0]
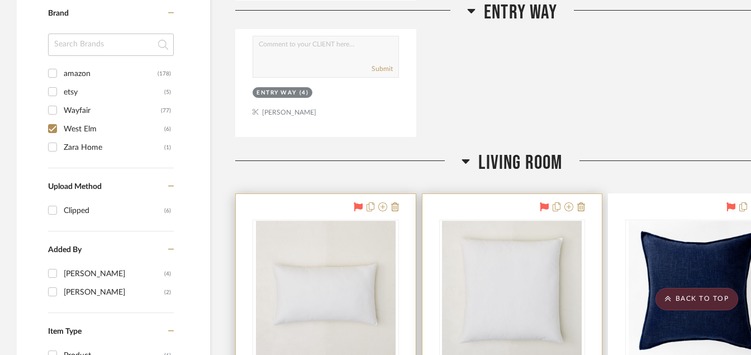
click at [55, 130] on input "West Elm (6)" at bounding box center [53, 129] width 18 height 18
checkbox input "false"
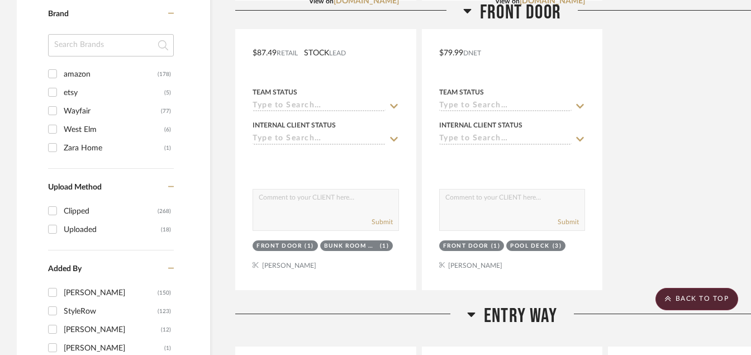
scroll to position [1001, 0]
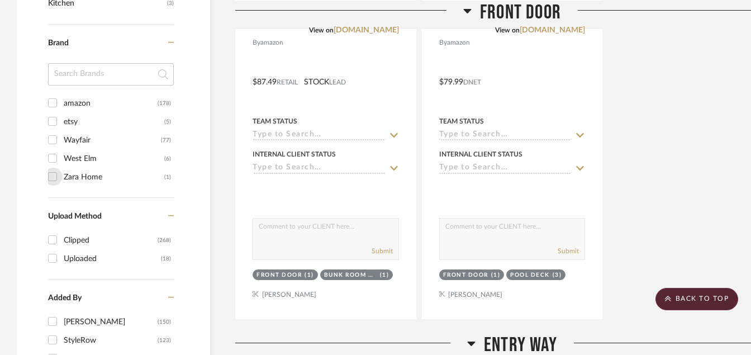
click at [53, 180] on input "Zara Home (1)" at bounding box center [53, 177] width 18 height 18
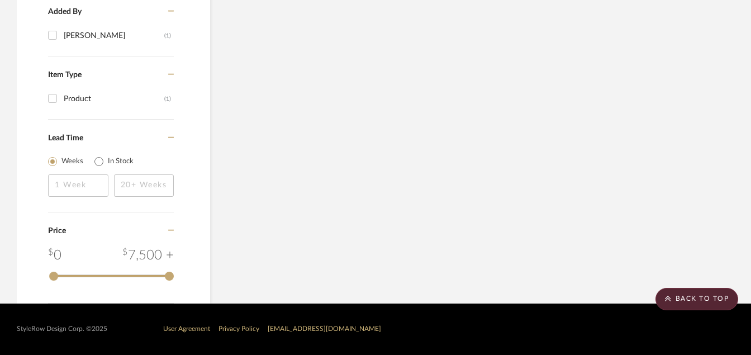
scroll to position [945, 0]
click at [676, 302] on scroll-to-top-button "BACK TO TOP" at bounding box center [697, 299] width 83 height 22
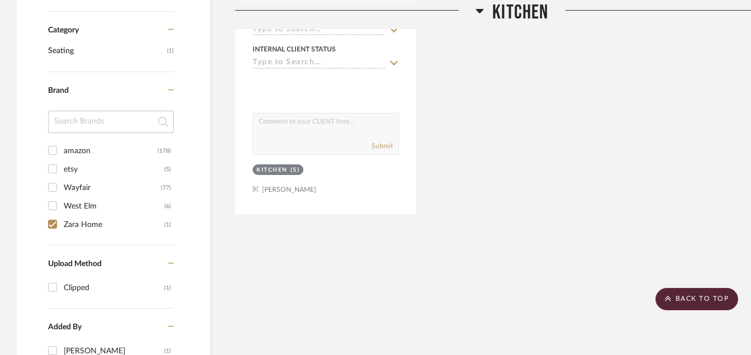
scroll to position [647, 0]
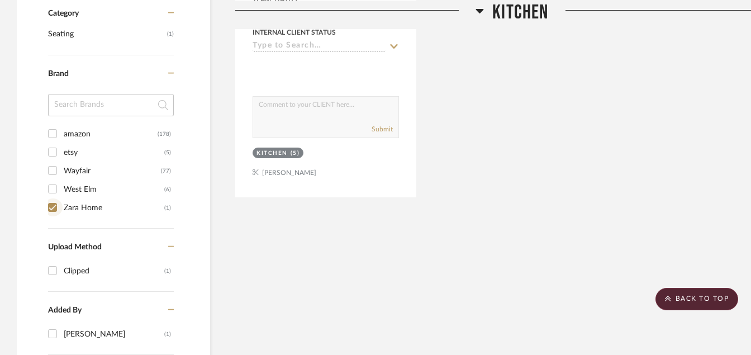
click at [52, 208] on input "Zara Home (1)" at bounding box center [53, 207] width 18 height 18
checkbox input "false"
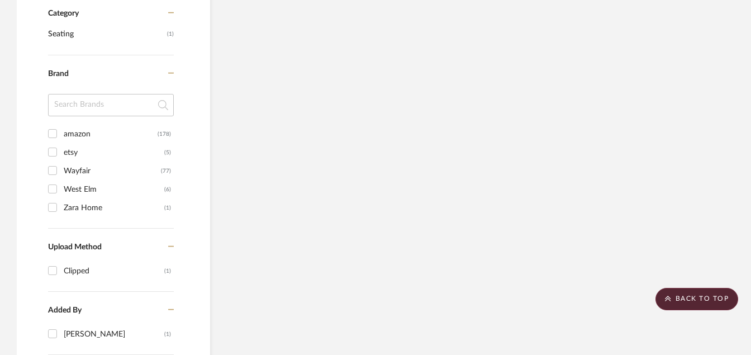
click at [53, 146] on input "etsy (5)" at bounding box center [53, 152] width 18 height 18
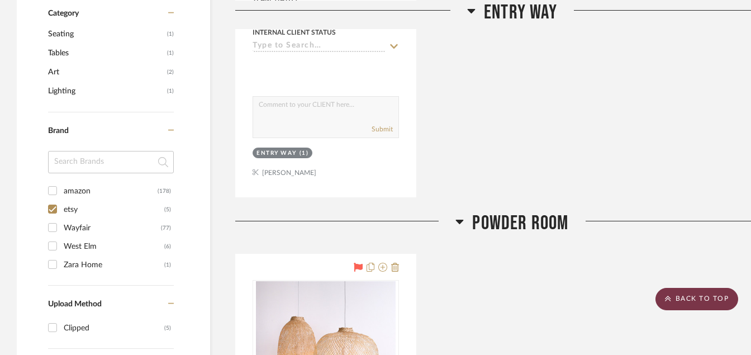
click at [677, 299] on scroll-to-top-button "BACK TO TOP" at bounding box center [697, 299] width 83 height 22
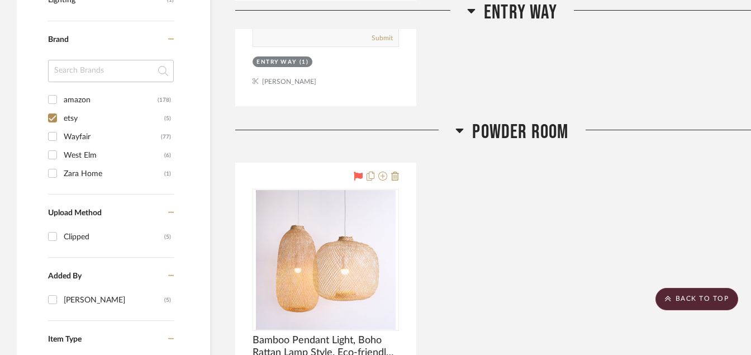
scroll to position [678, 0]
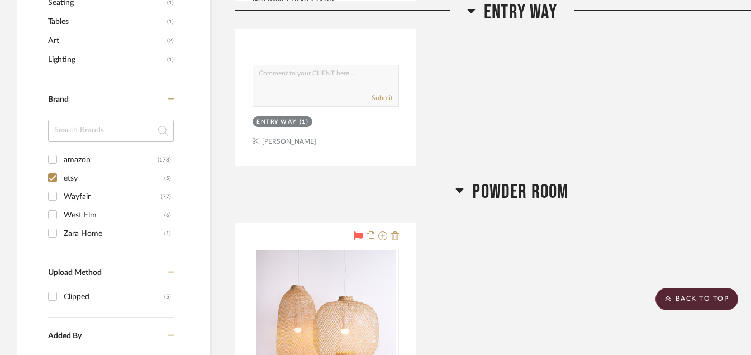
click at [55, 177] on input "etsy (5)" at bounding box center [53, 178] width 18 height 18
checkbox input "false"
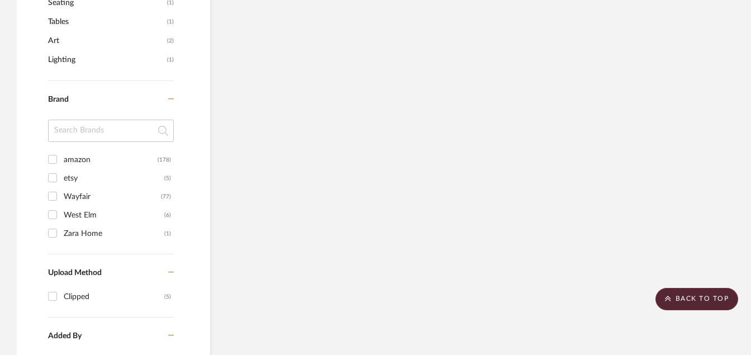
click at [49, 160] on input "amazon (178)" at bounding box center [53, 159] width 18 height 18
checkbox input "true"
